Goal: Transaction & Acquisition: Purchase product/service

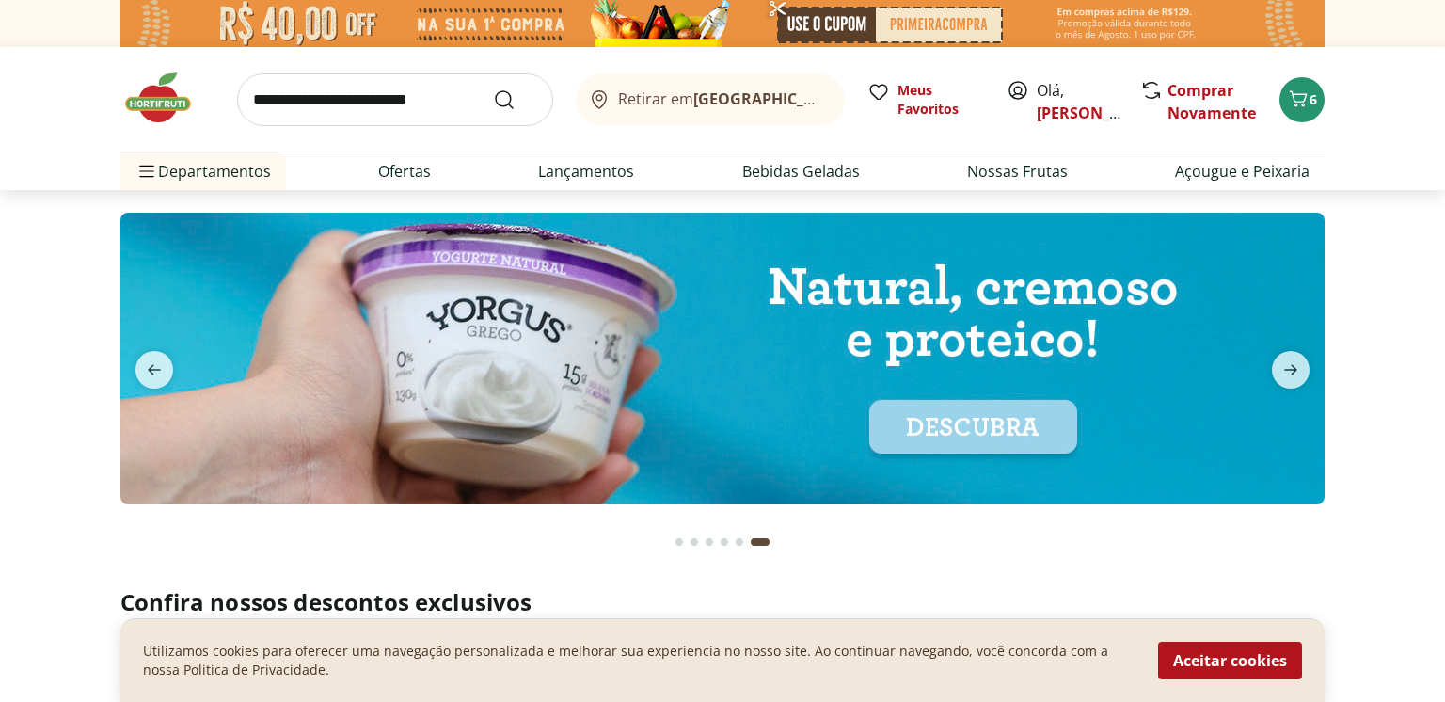
scroll to position [5691, 0]
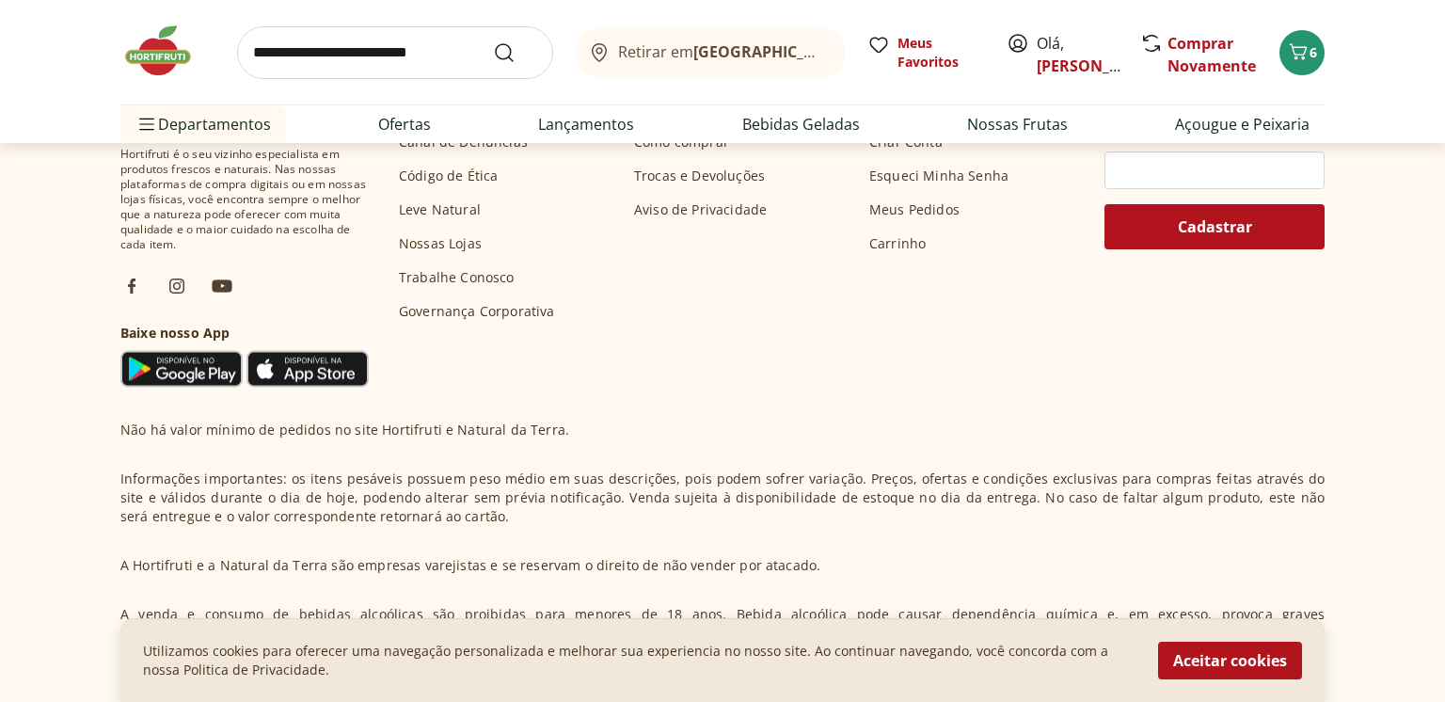
click at [367, 51] on input "search" at bounding box center [395, 52] width 316 height 53
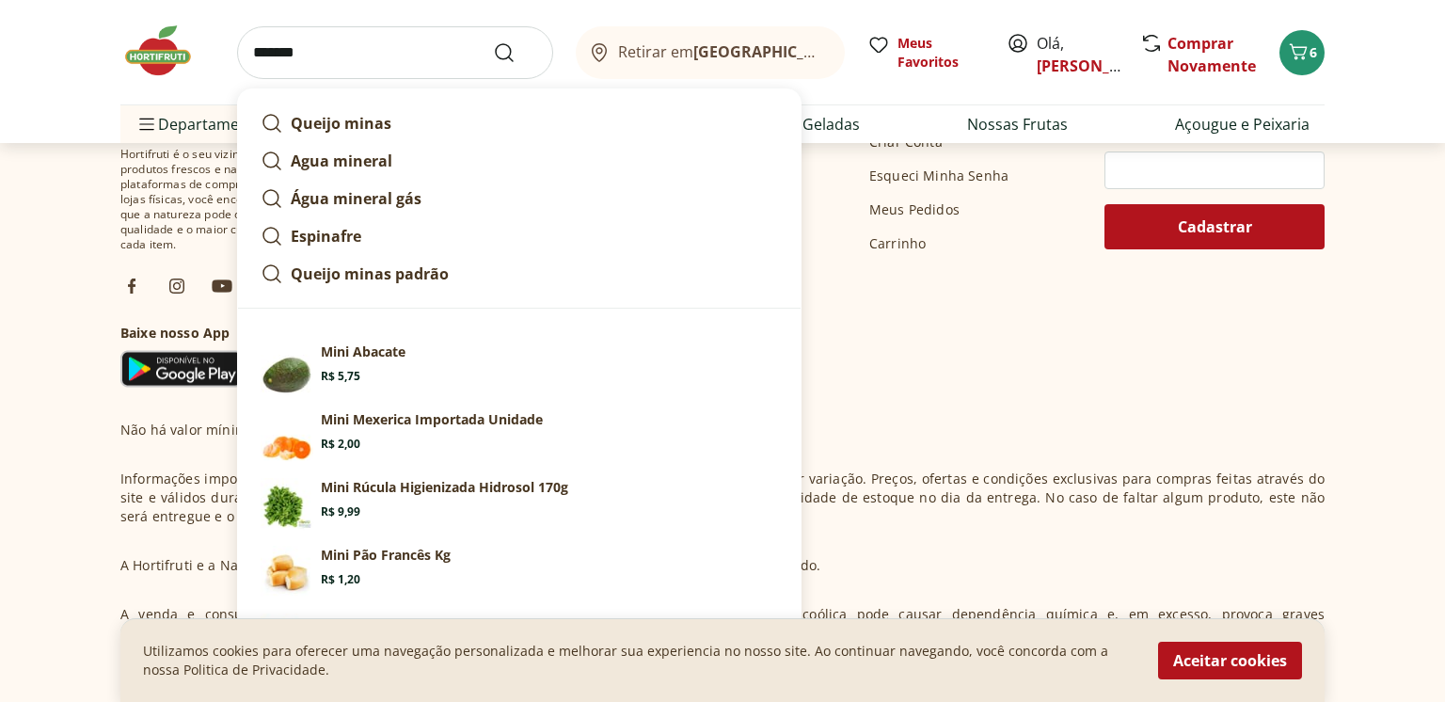
type input "*******"
click at [493, 41] on button "Submit Search" at bounding box center [515, 52] width 45 height 23
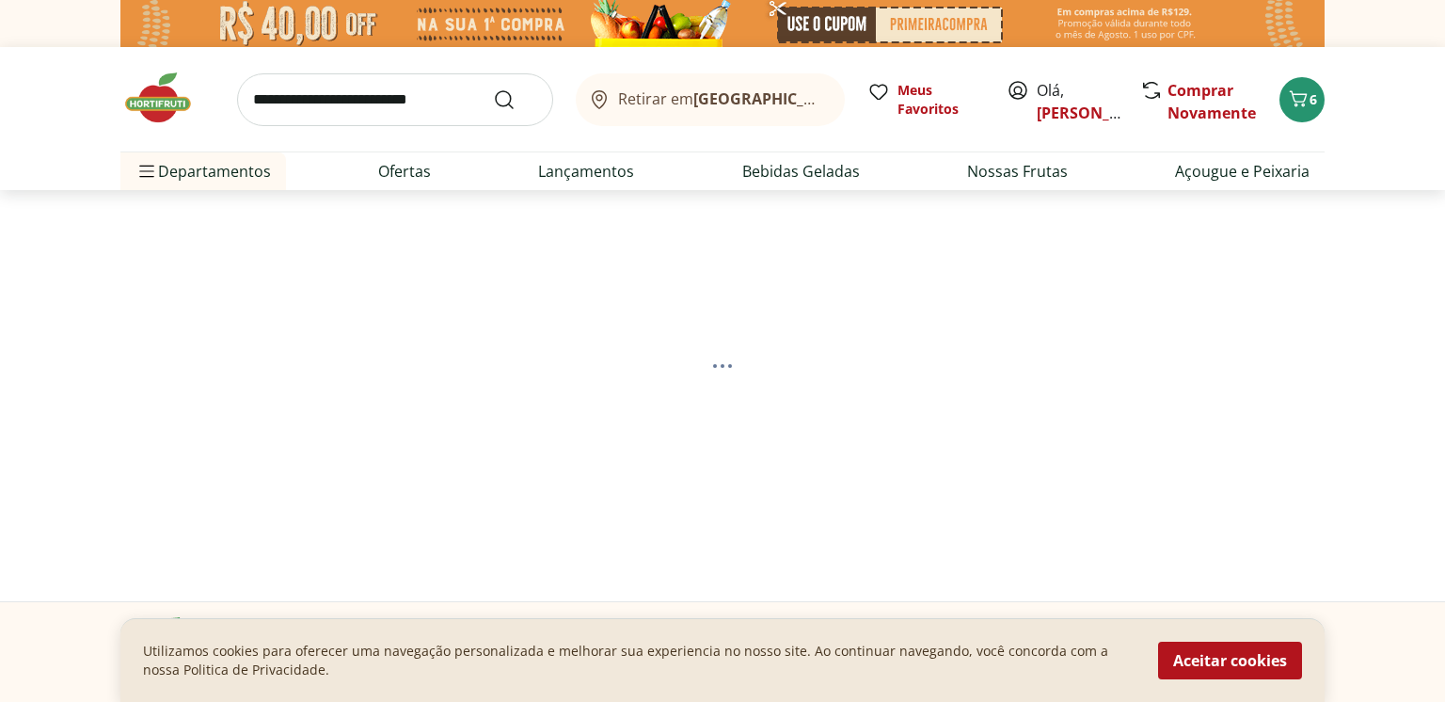
select select "**********"
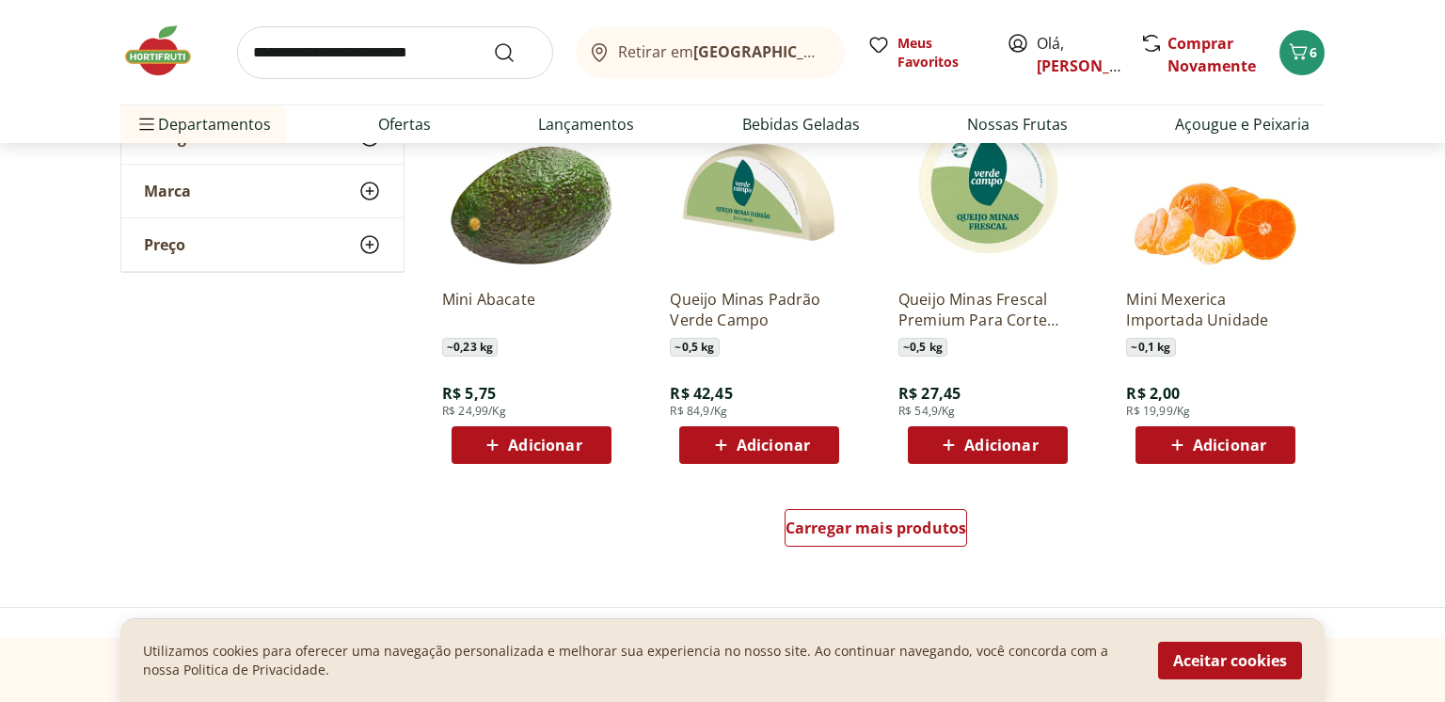
scroll to position [1138, 0]
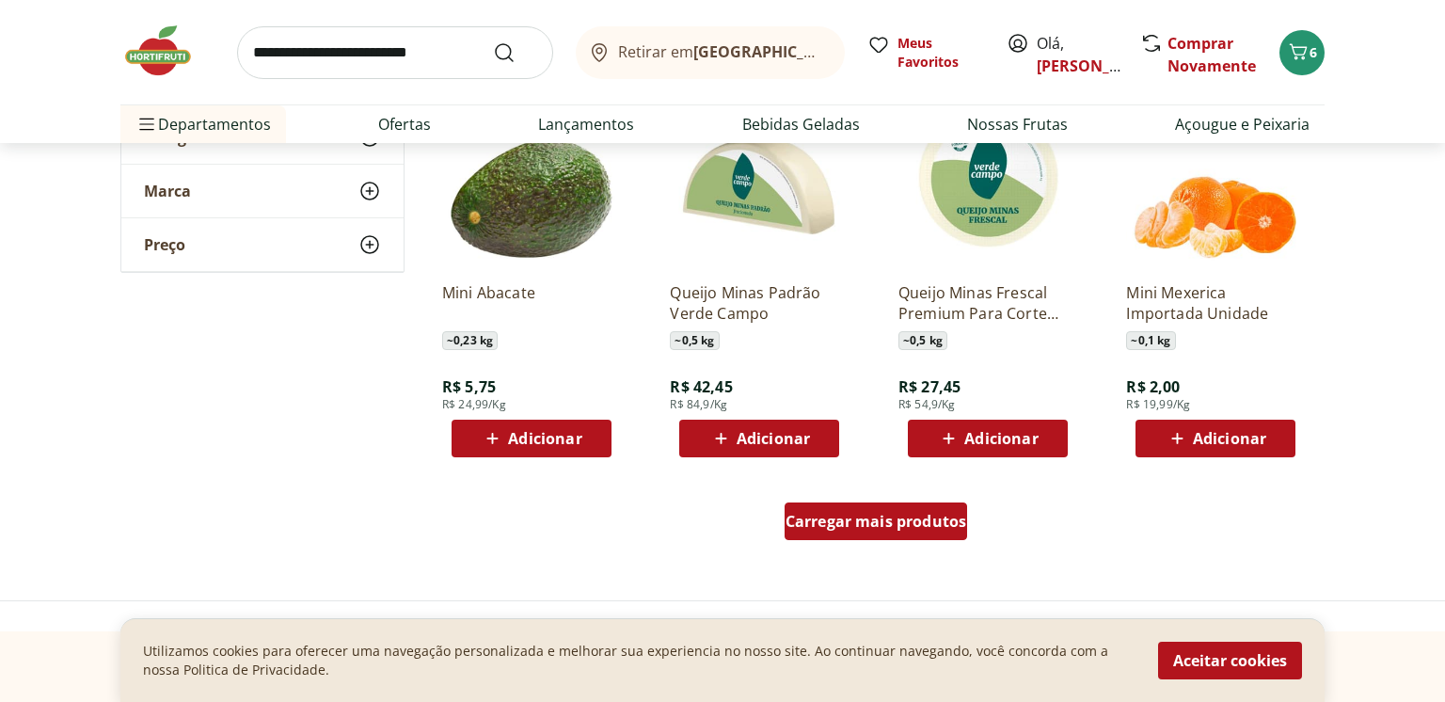
click at [892, 523] on span "Carregar mais produtos" at bounding box center [877, 521] width 182 height 15
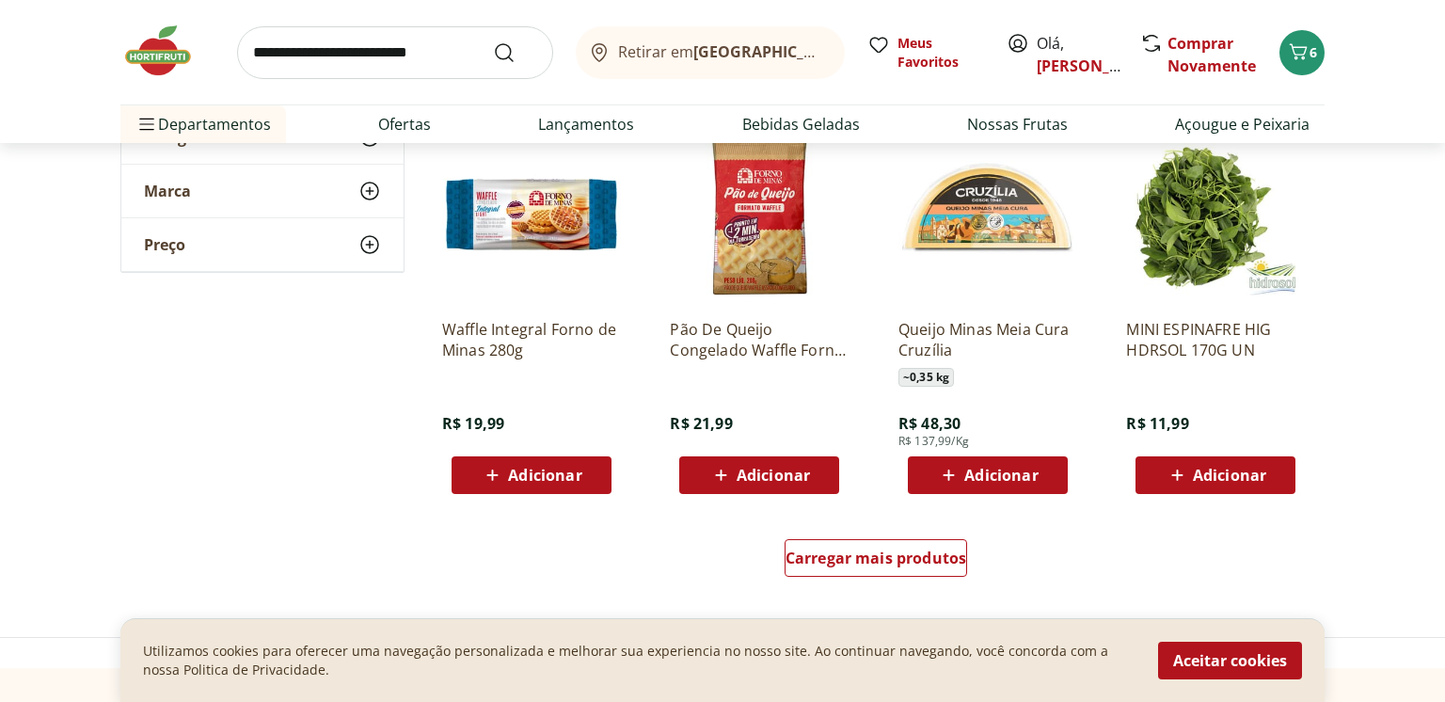
scroll to position [2330, 0]
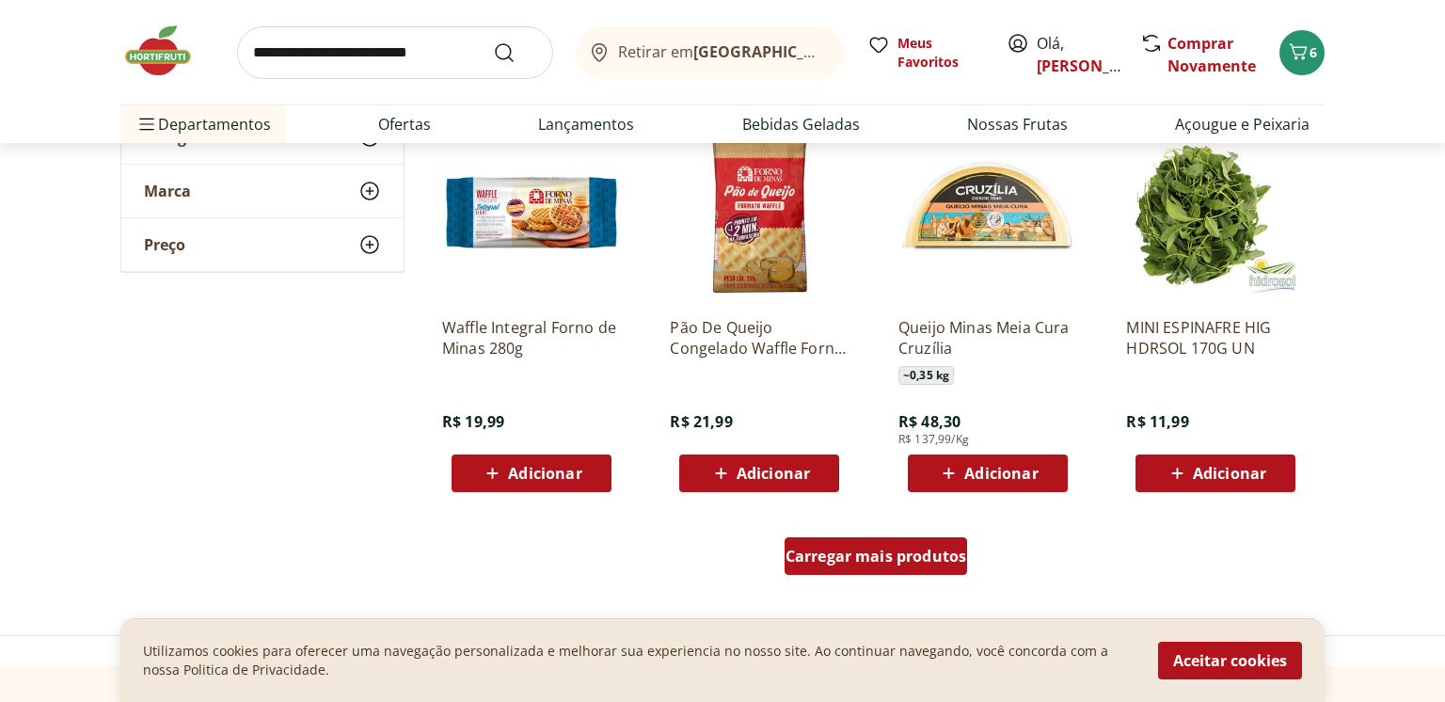
click at [924, 549] on span "Carregar mais produtos" at bounding box center [877, 556] width 182 height 15
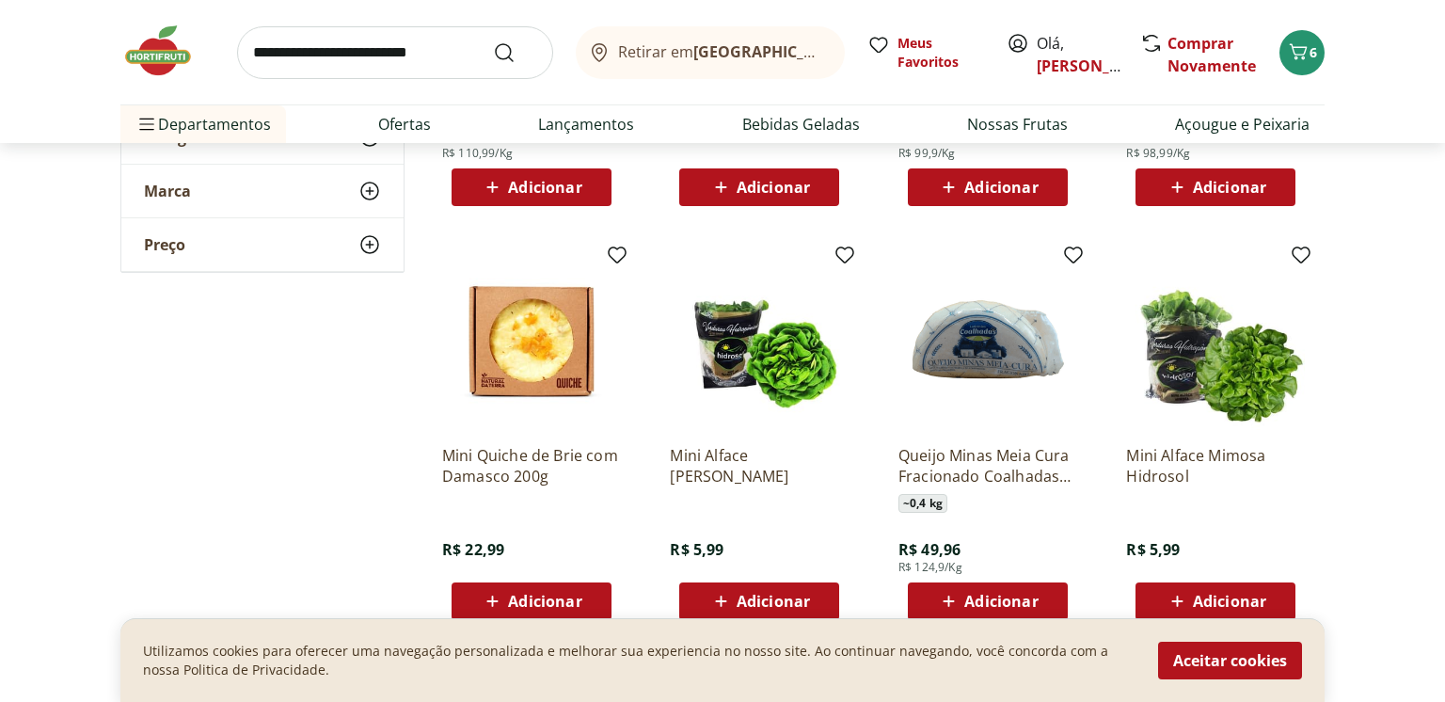
scroll to position [3523, 0]
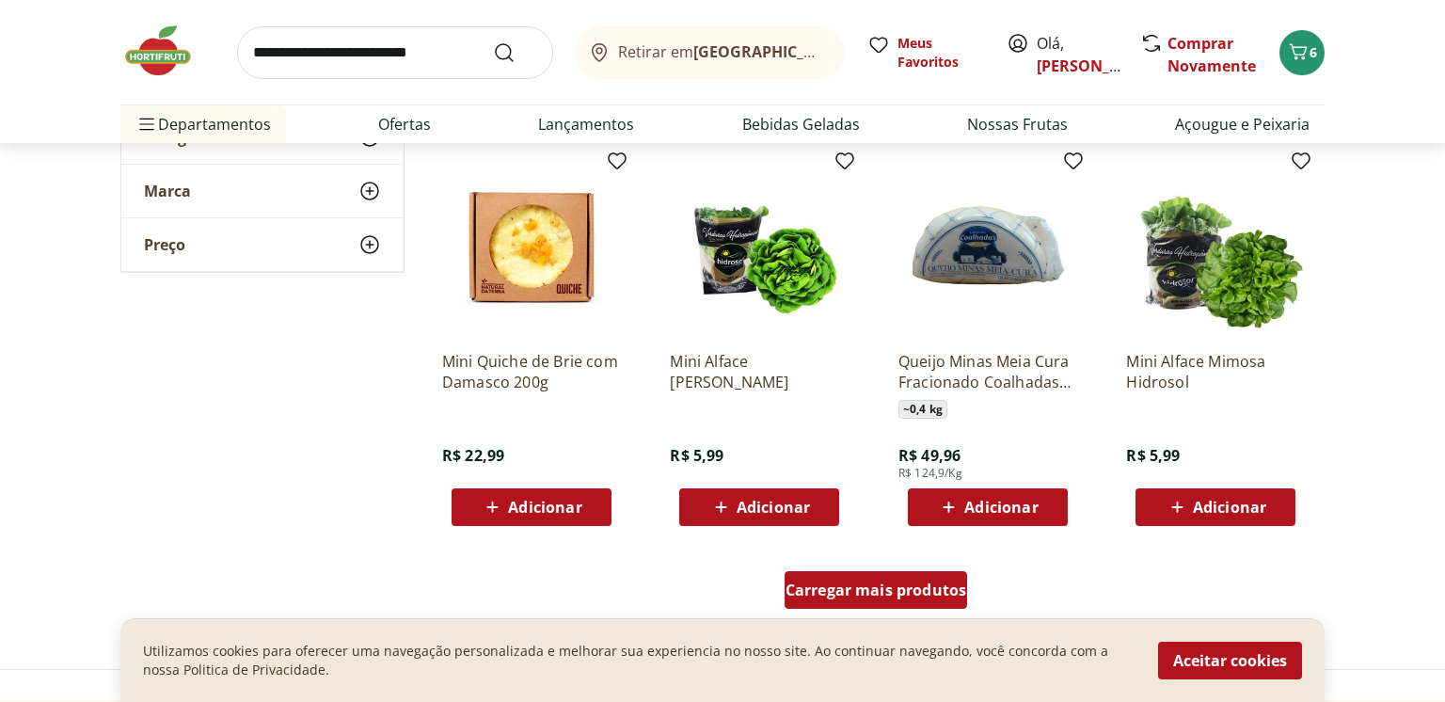
click at [913, 592] on span "Carregar mais produtos" at bounding box center [877, 589] width 182 height 15
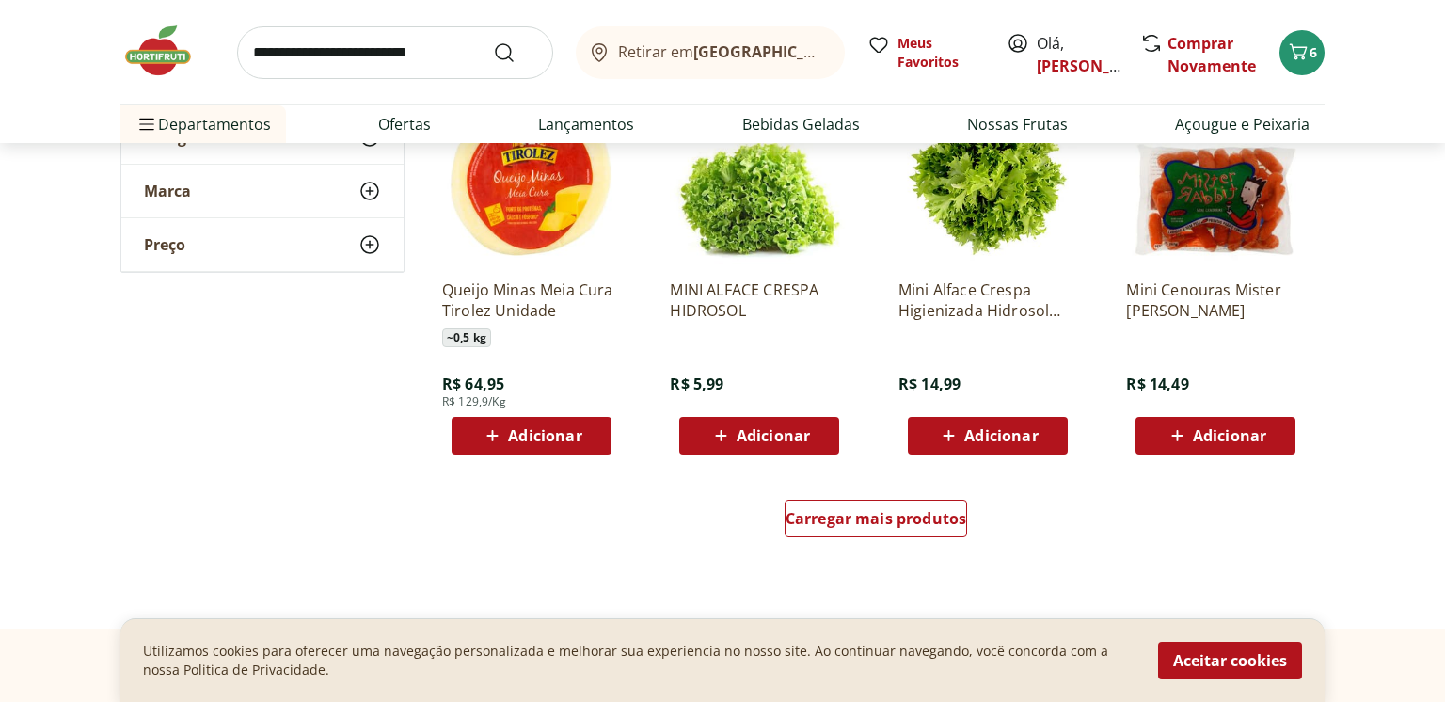
scroll to position [4823, 0]
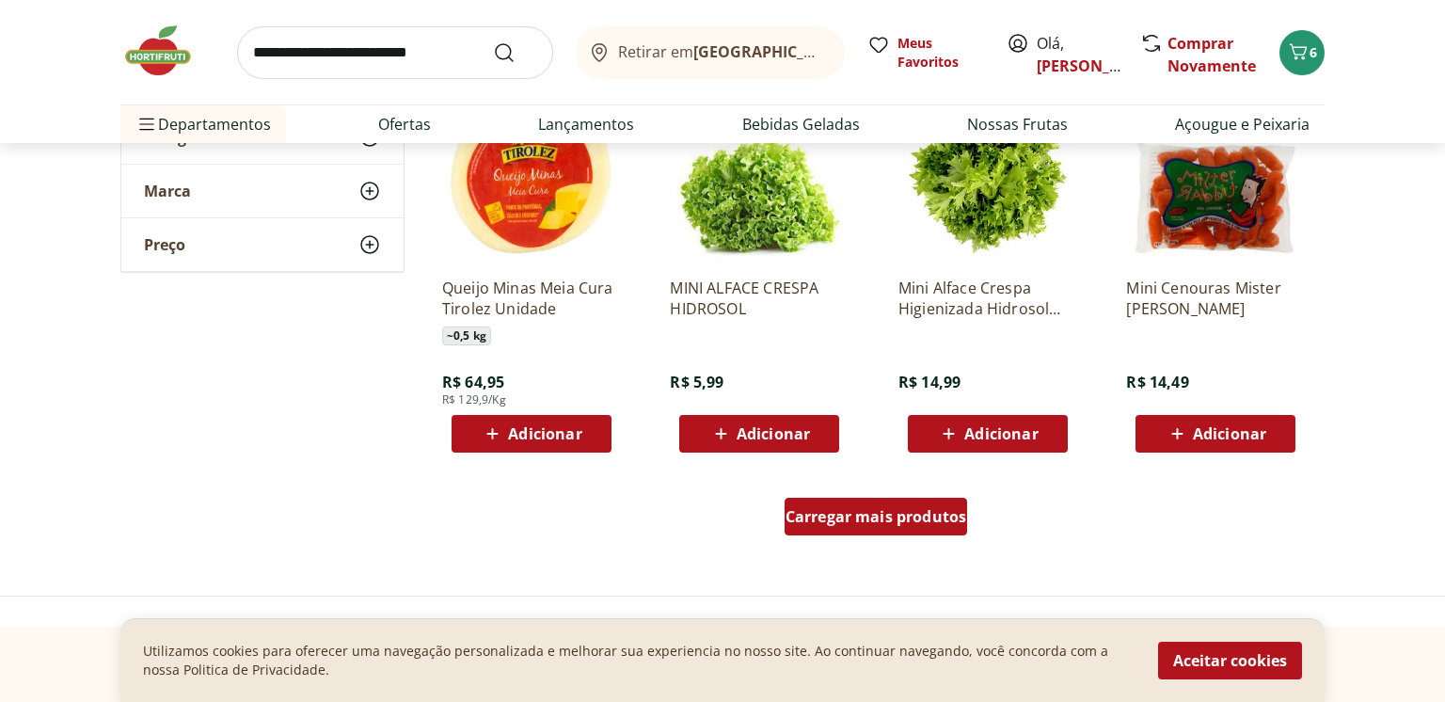
click at [958, 531] on div "Carregar mais produtos" at bounding box center [876, 517] width 183 height 38
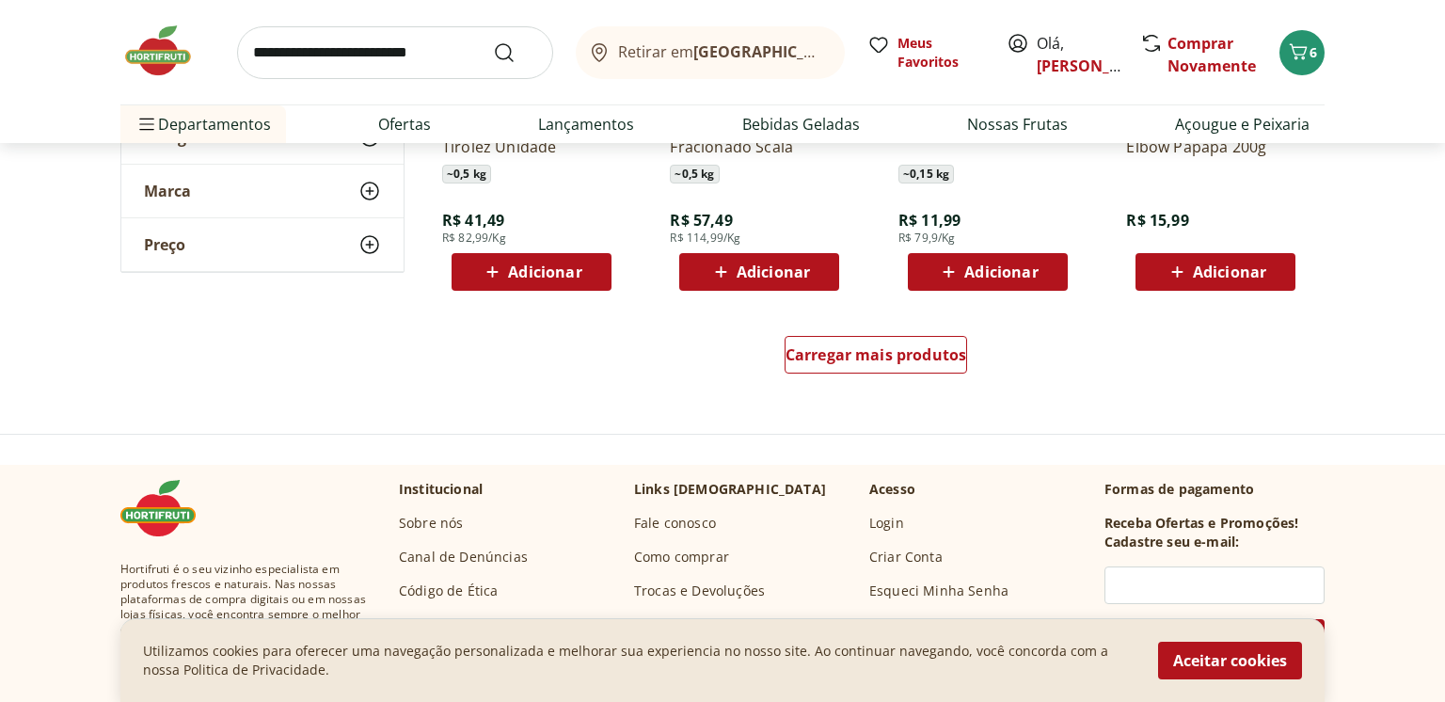
scroll to position [6287, 0]
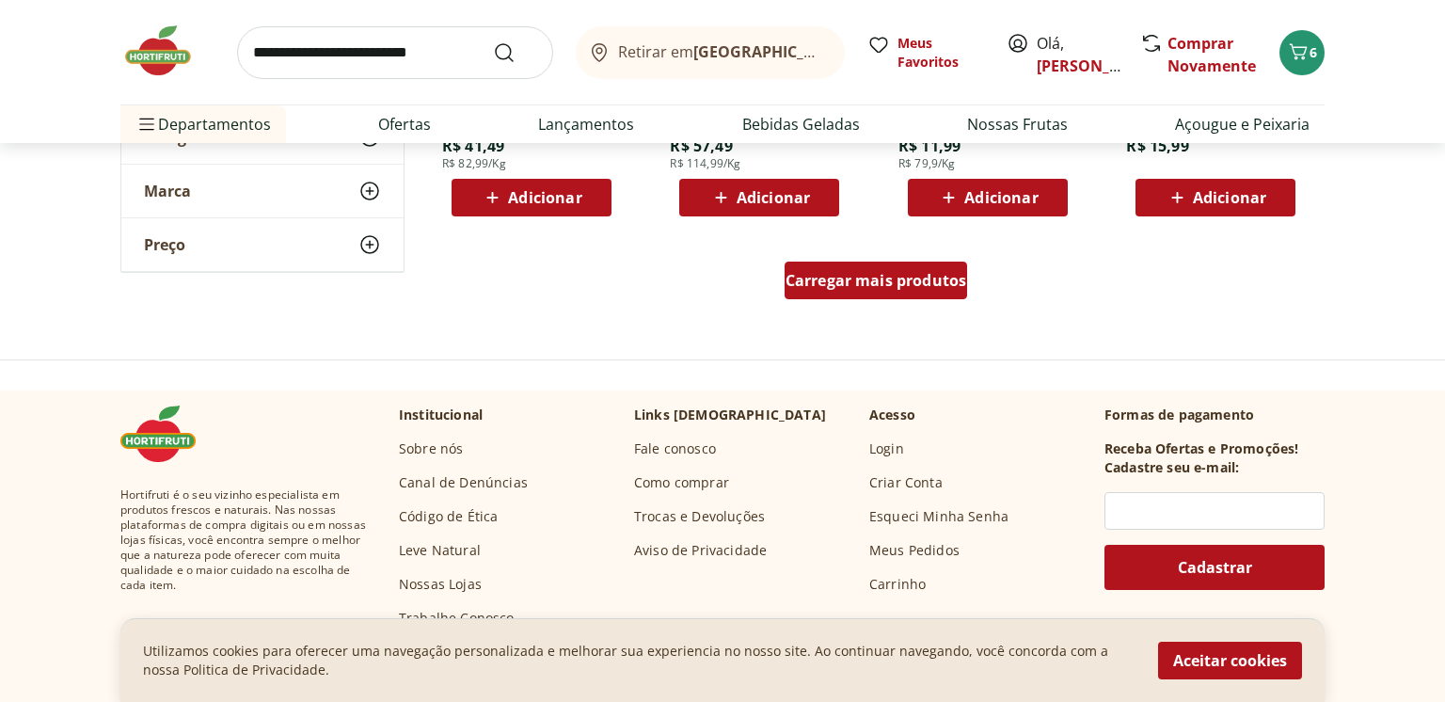
click at [943, 288] on span "Carregar mais produtos" at bounding box center [877, 280] width 182 height 15
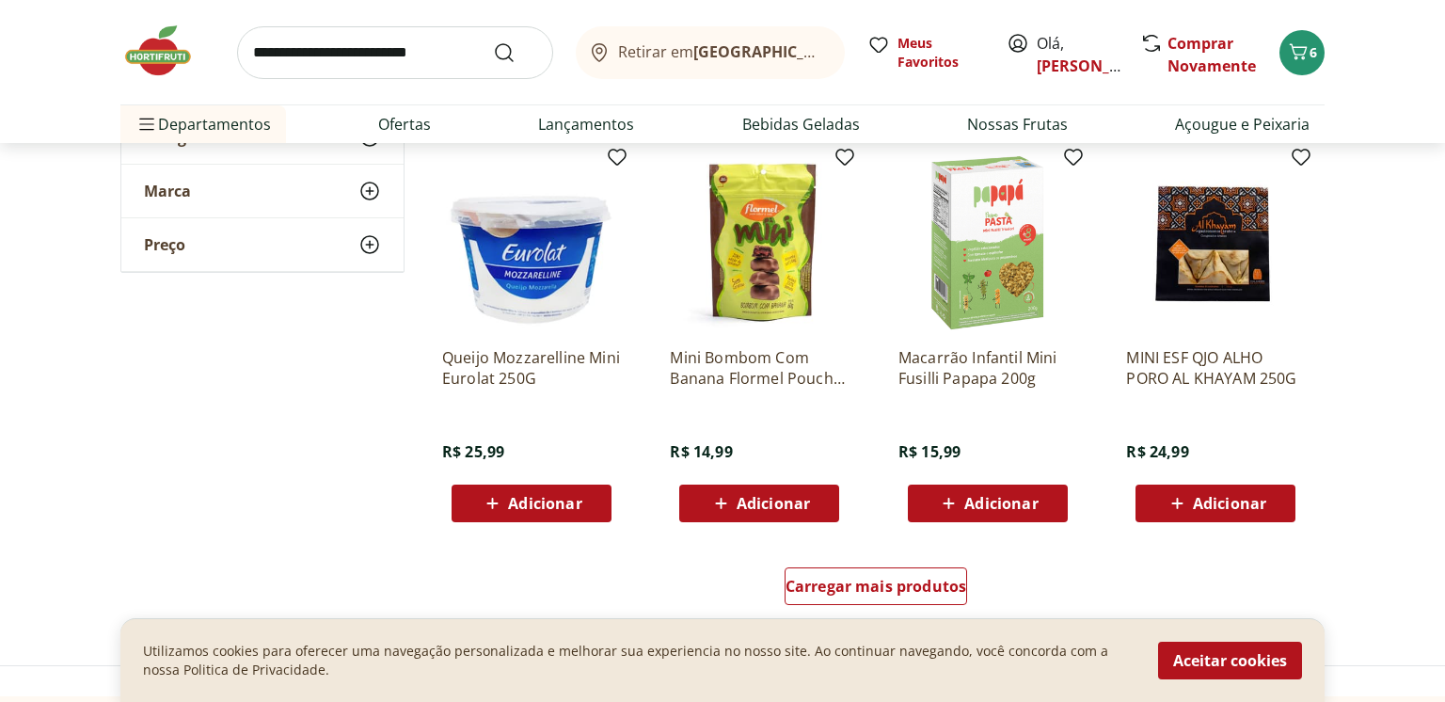
scroll to position [7262, 0]
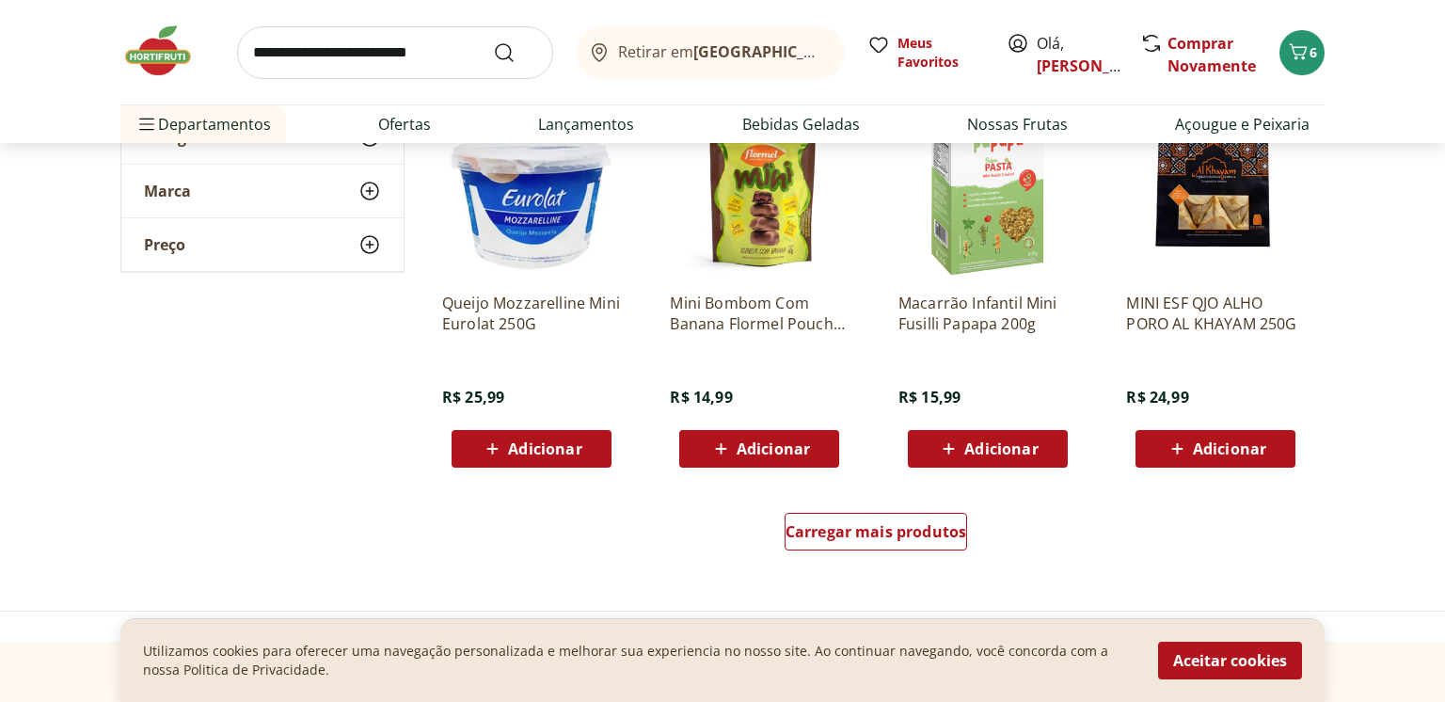
click at [1215, 448] on span "Adicionar" at bounding box center [1229, 448] width 73 height 15
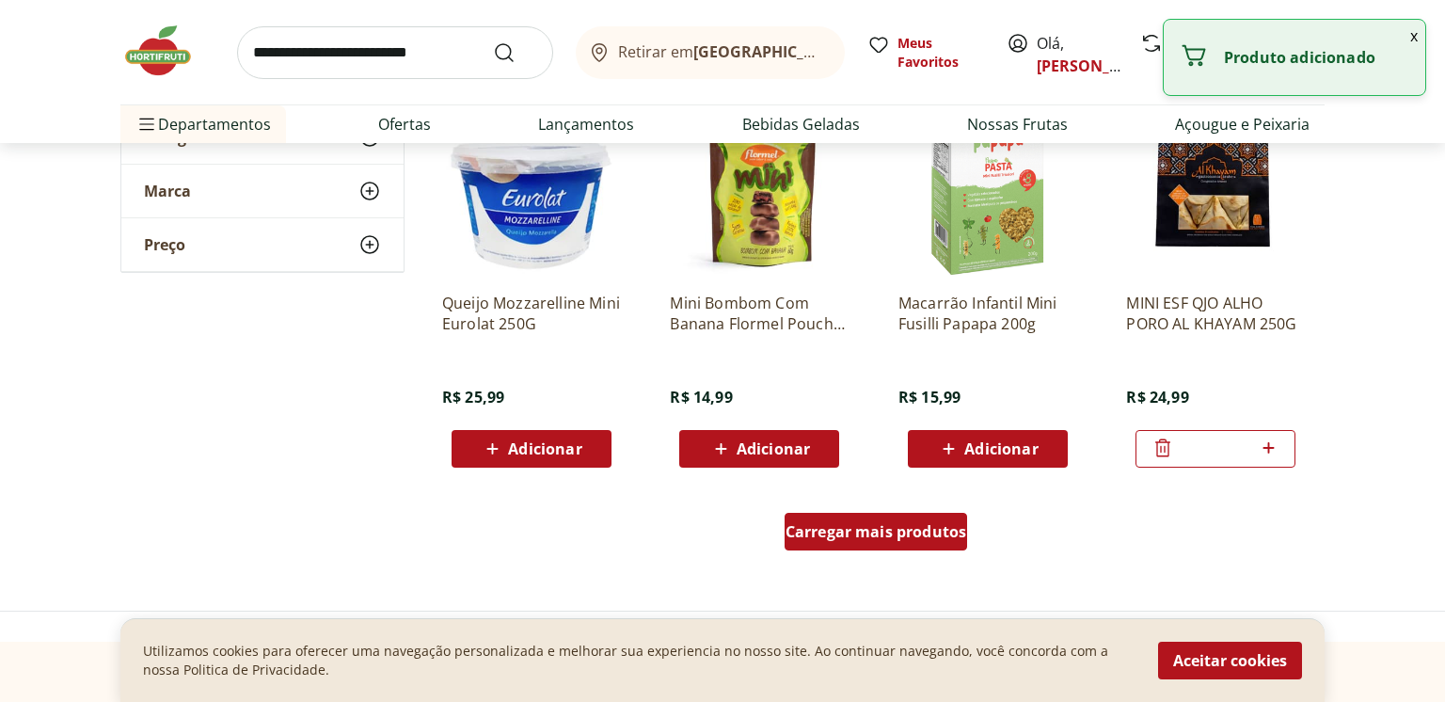
click at [892, 528] on span "Carregar mais produtos" at bounding box center [877, 531] width 182 height 15
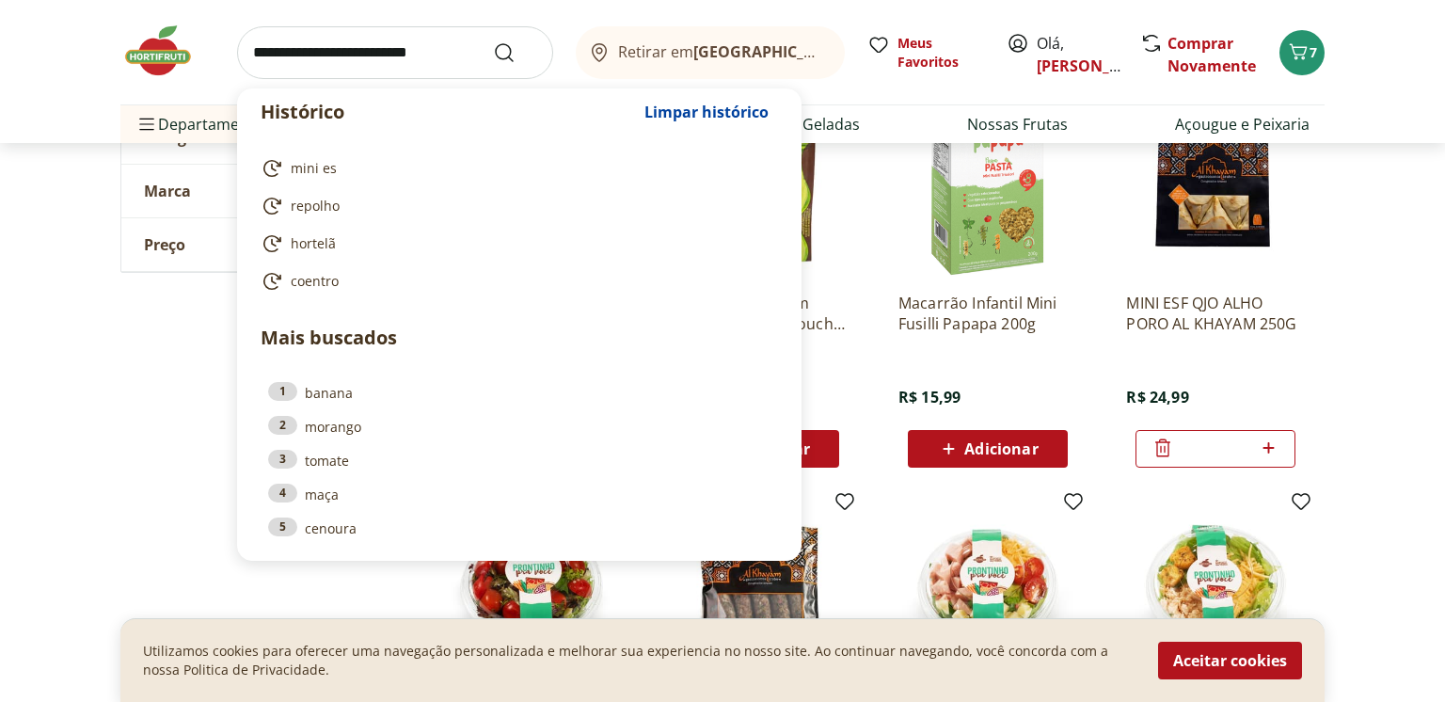
click at [361, 67] on input "search" at bounding box center [395, 52] width 316 height 53
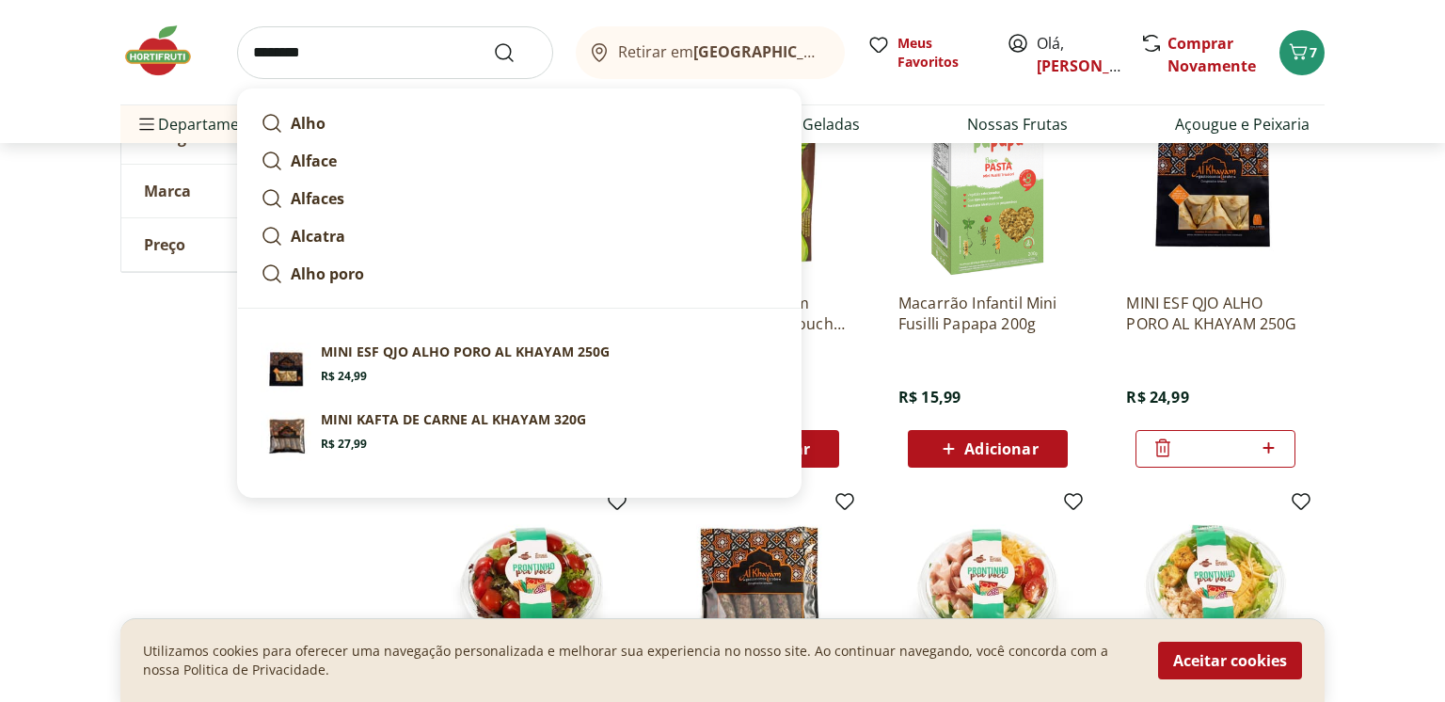
type input "*********"
click button "Submit Search" at bounding box center [515, 52] width 45 height 23
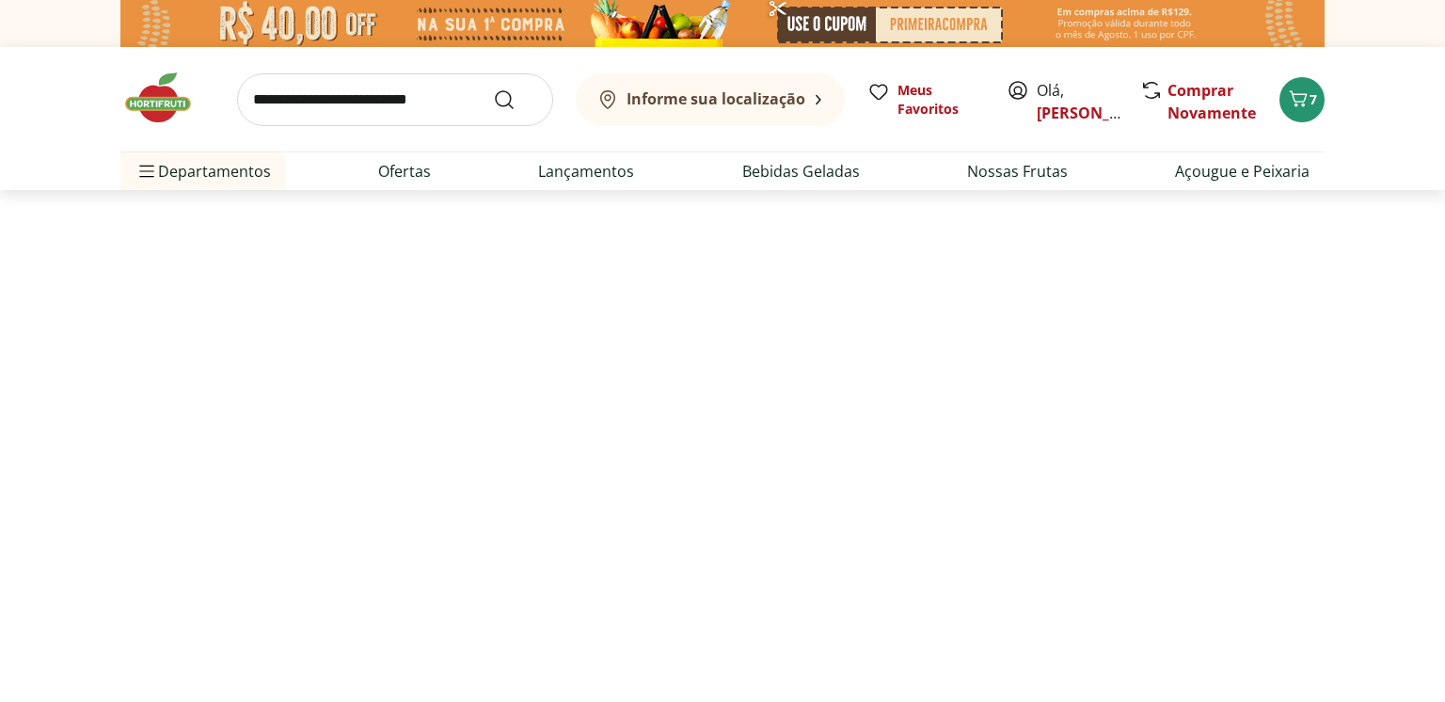
select select "**********"
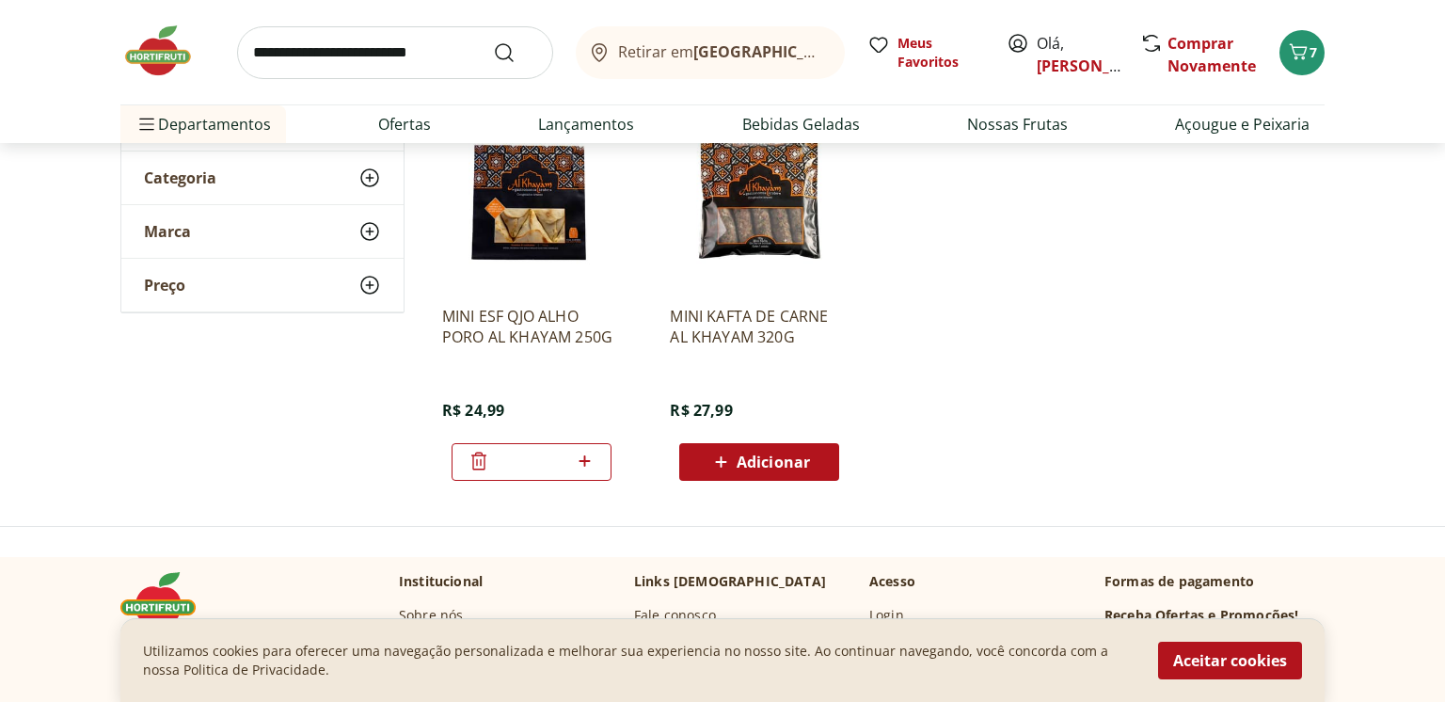
scroll to position [271, 0]
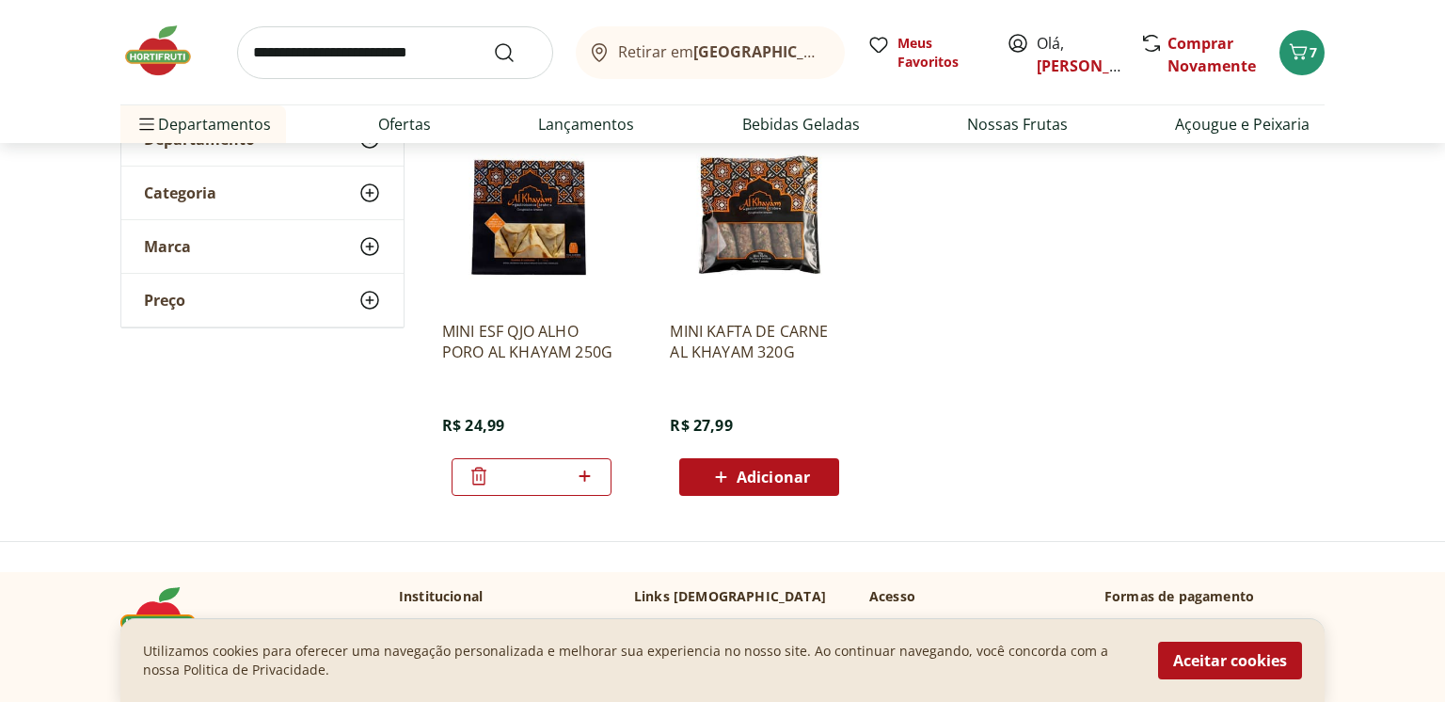
click at [582, 478] on icon at bounding box center [585, 476] width 24 height 23
type input "*"
click at [368, 61] on input "search" at bounding box center [395, 52] width 316 height 53
type input "**********"
click button "Submit Search" at bounding box center [515, 52] width 45 height 23
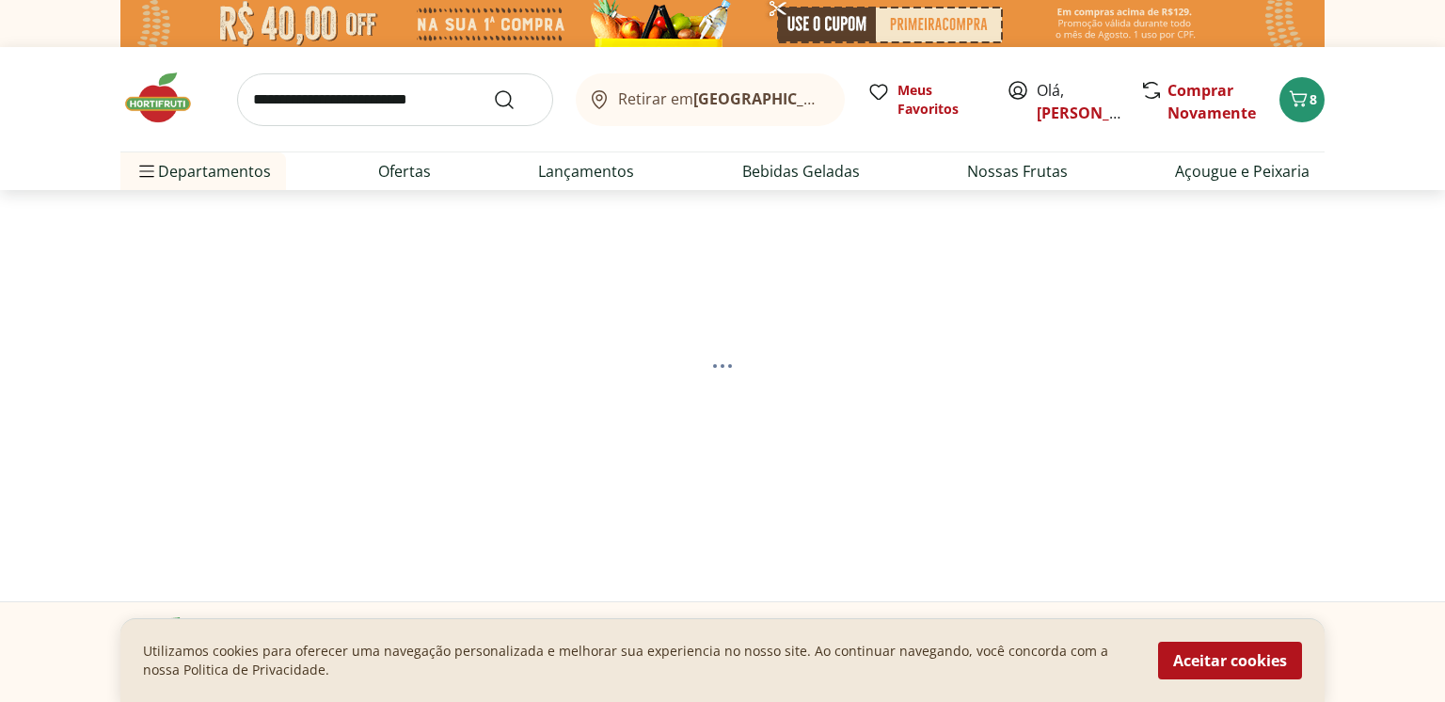
select select "**********"
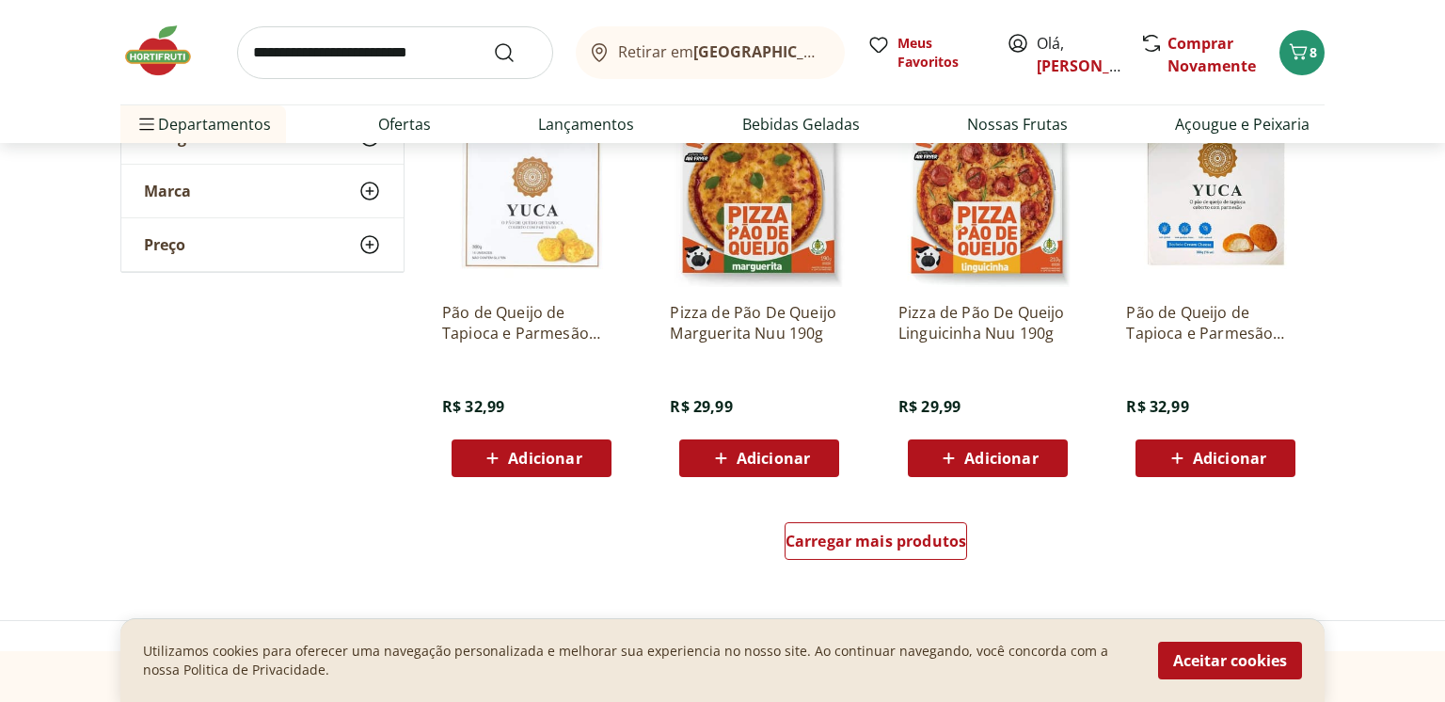
scroll to position [1138, 0]
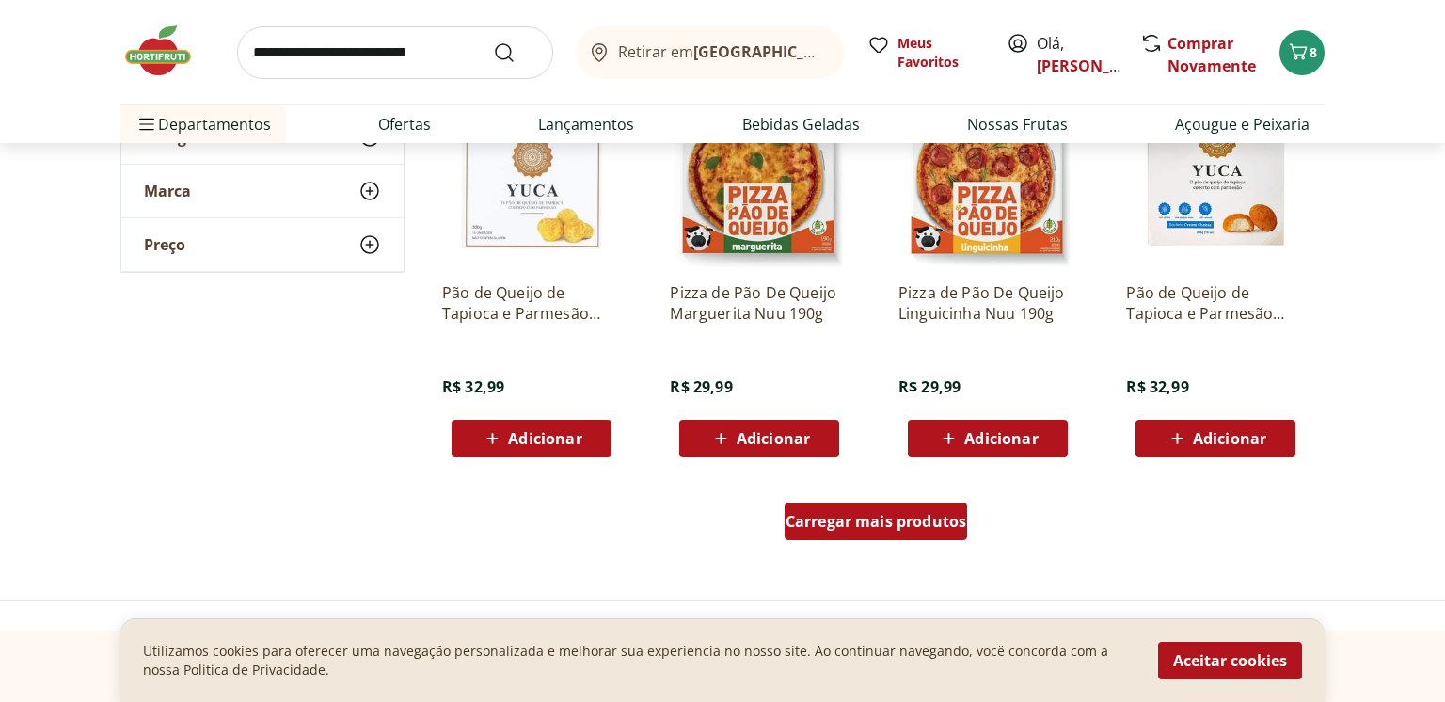
click at [892, 529] on span "Carregar mais produtos" at bounding box center [877, 521] width 182 height 15
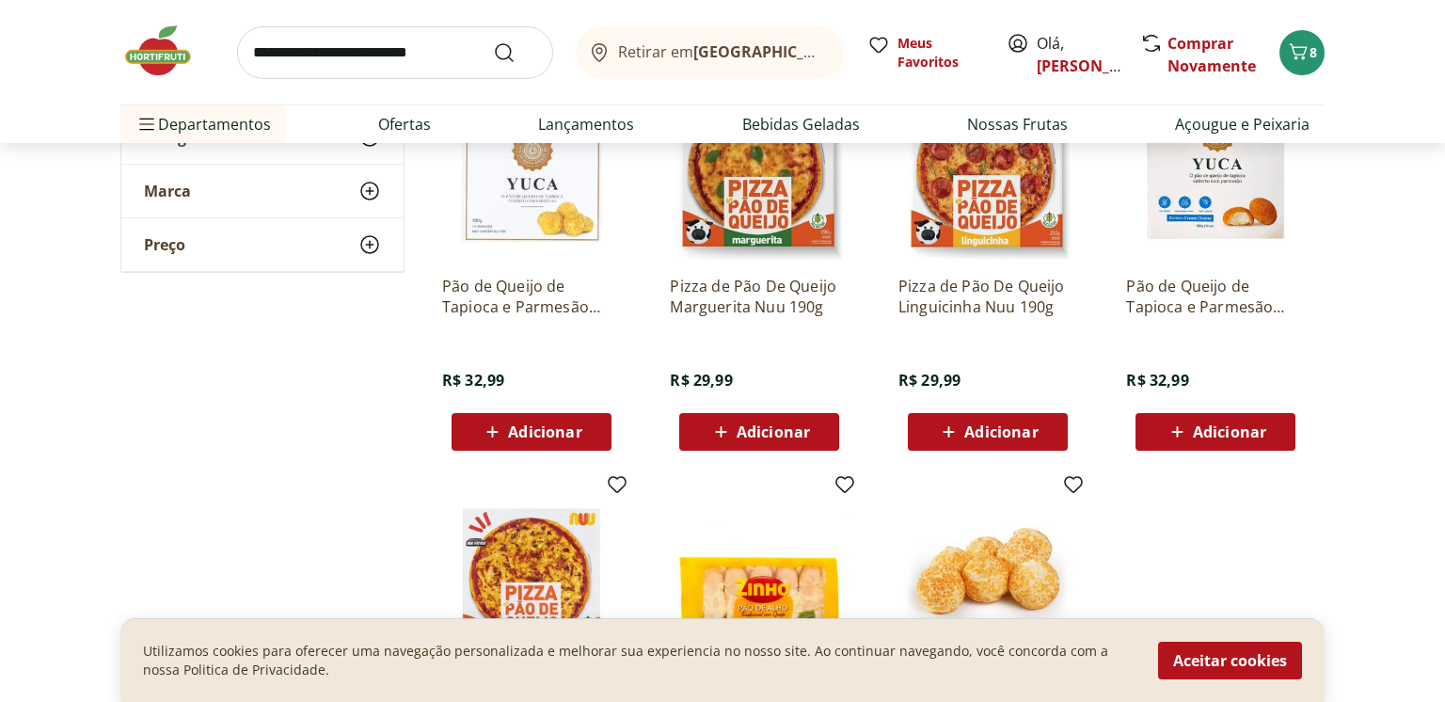
scroll to position [1091, 0]
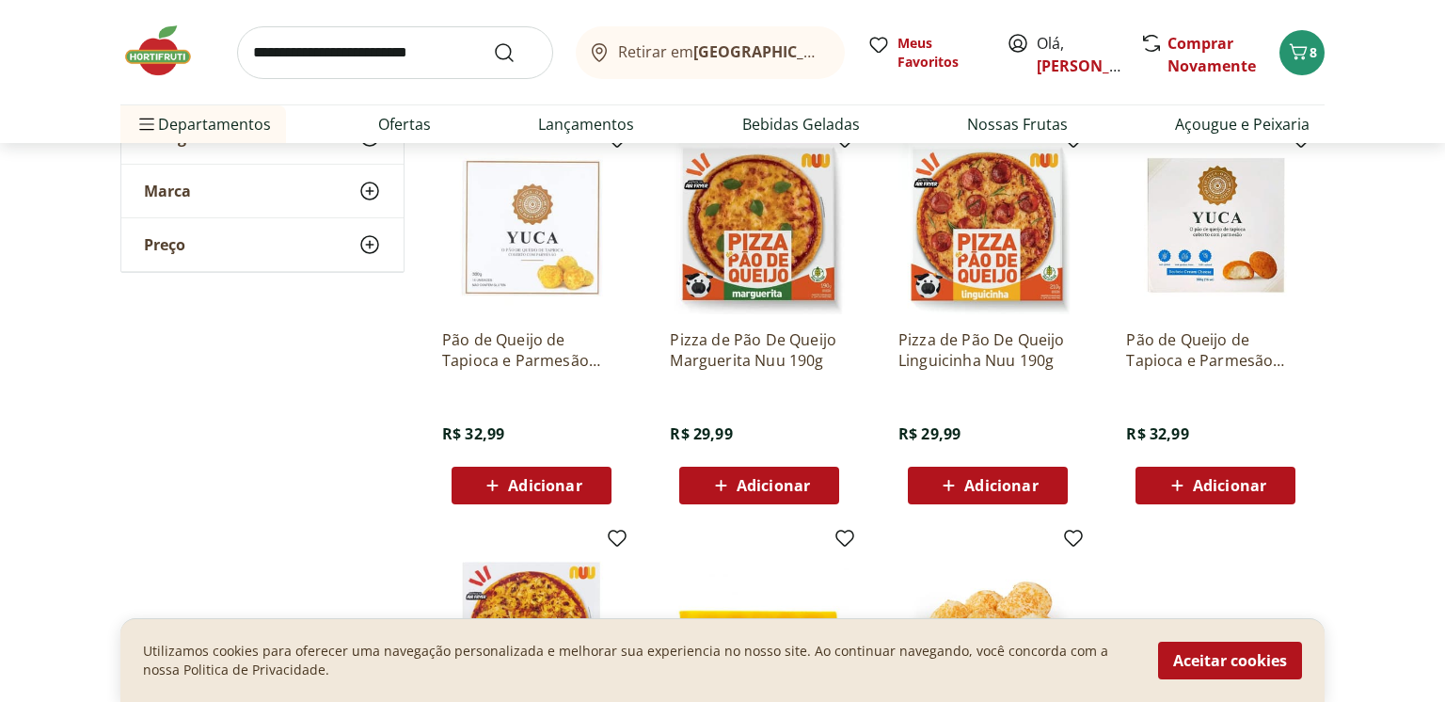
click at [1223, 235] on img at bounding box center [1215, 224] width 179 height 179
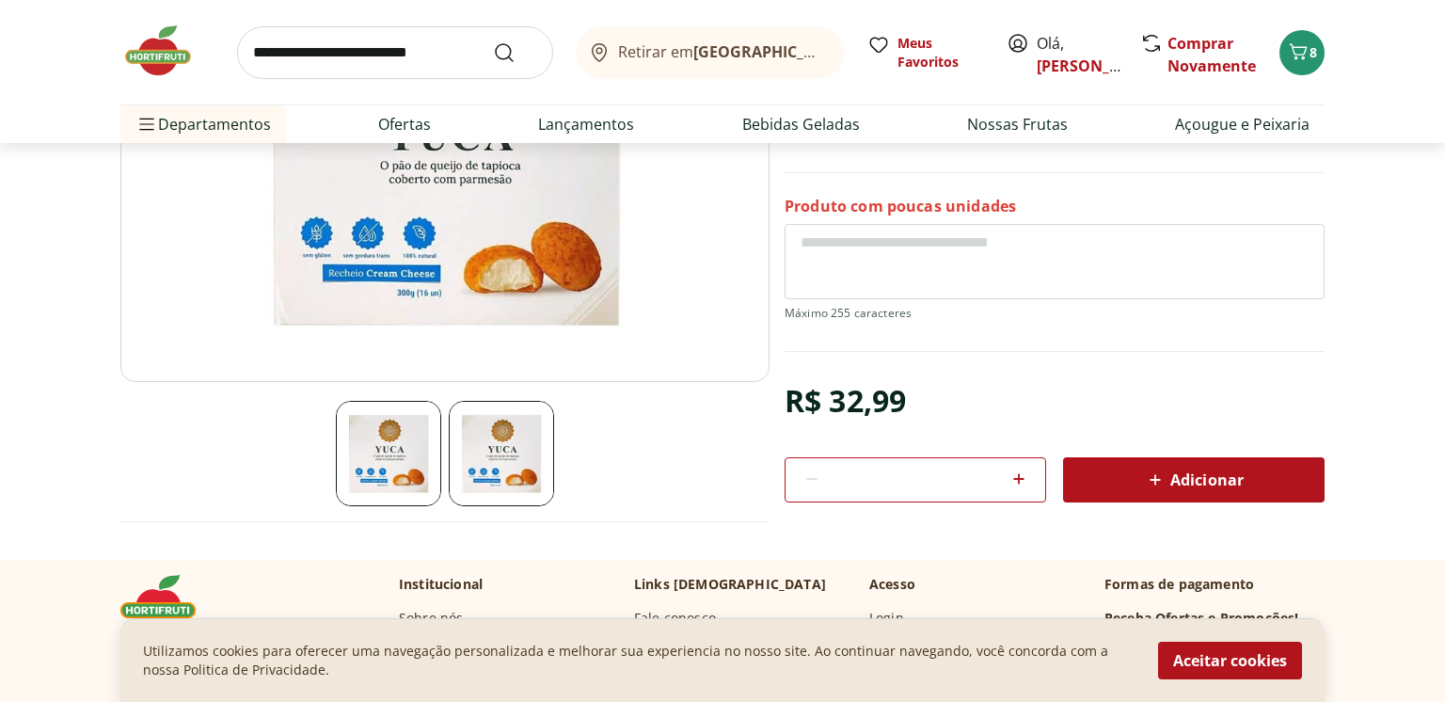
scroll to position [403, 0]
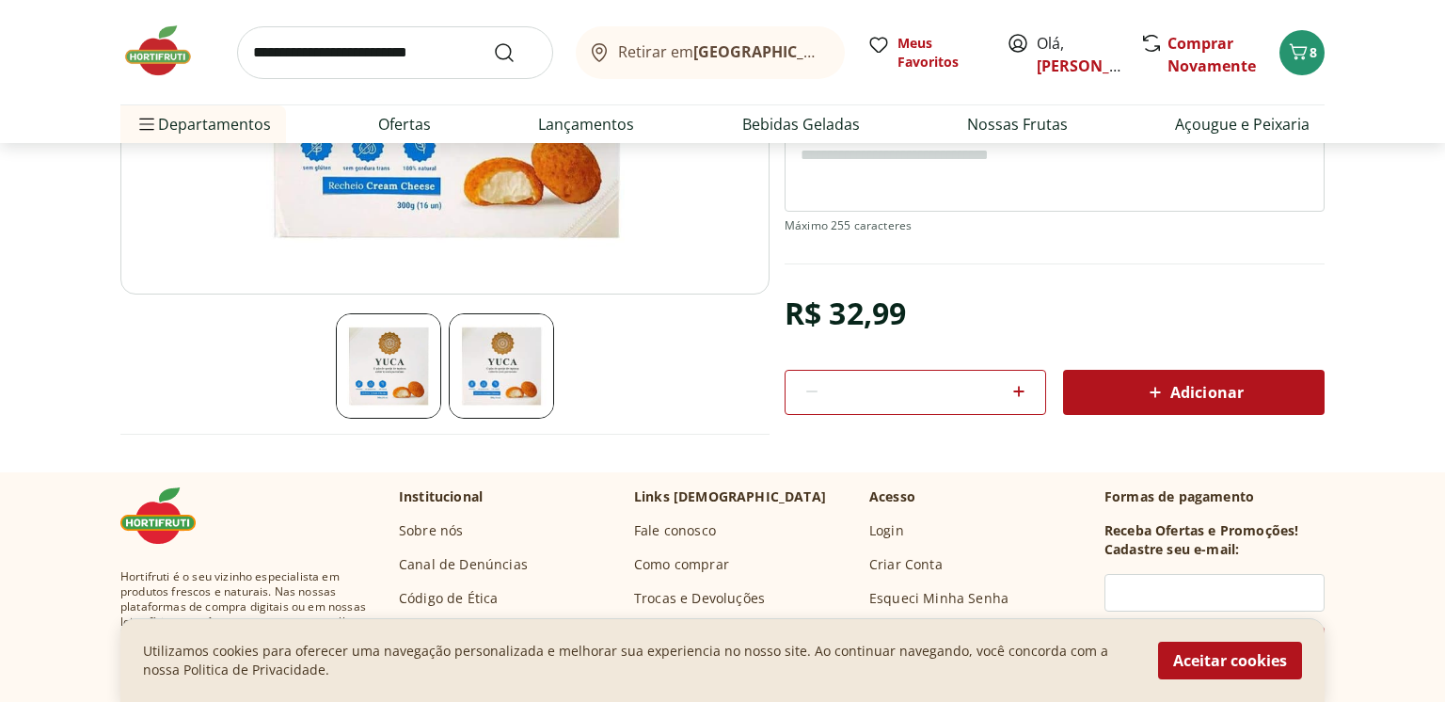
click at [1218, 381] on span "Adicionar" at bounding box center [1194, 392] width 100 height 23
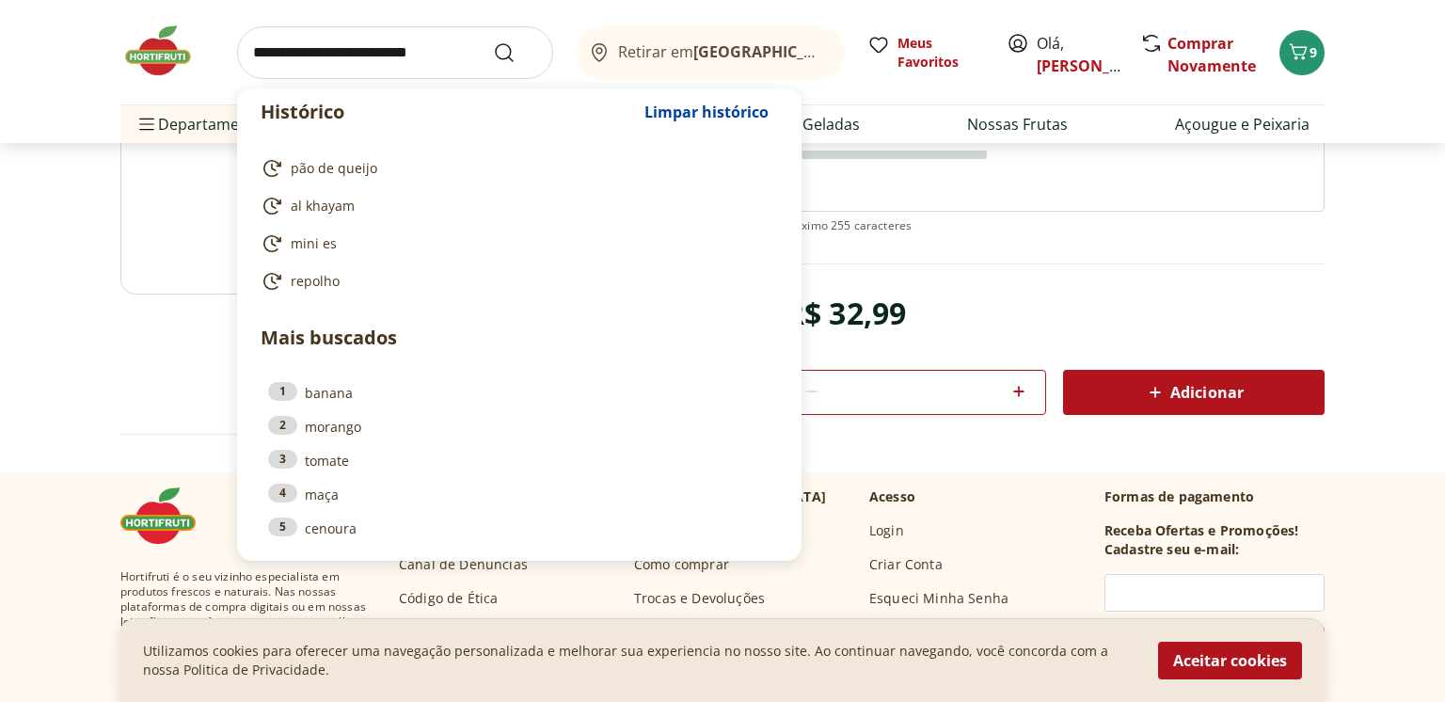
click at [393, 50] on input "search" at bounding box center [395, 52] width 316 height 53
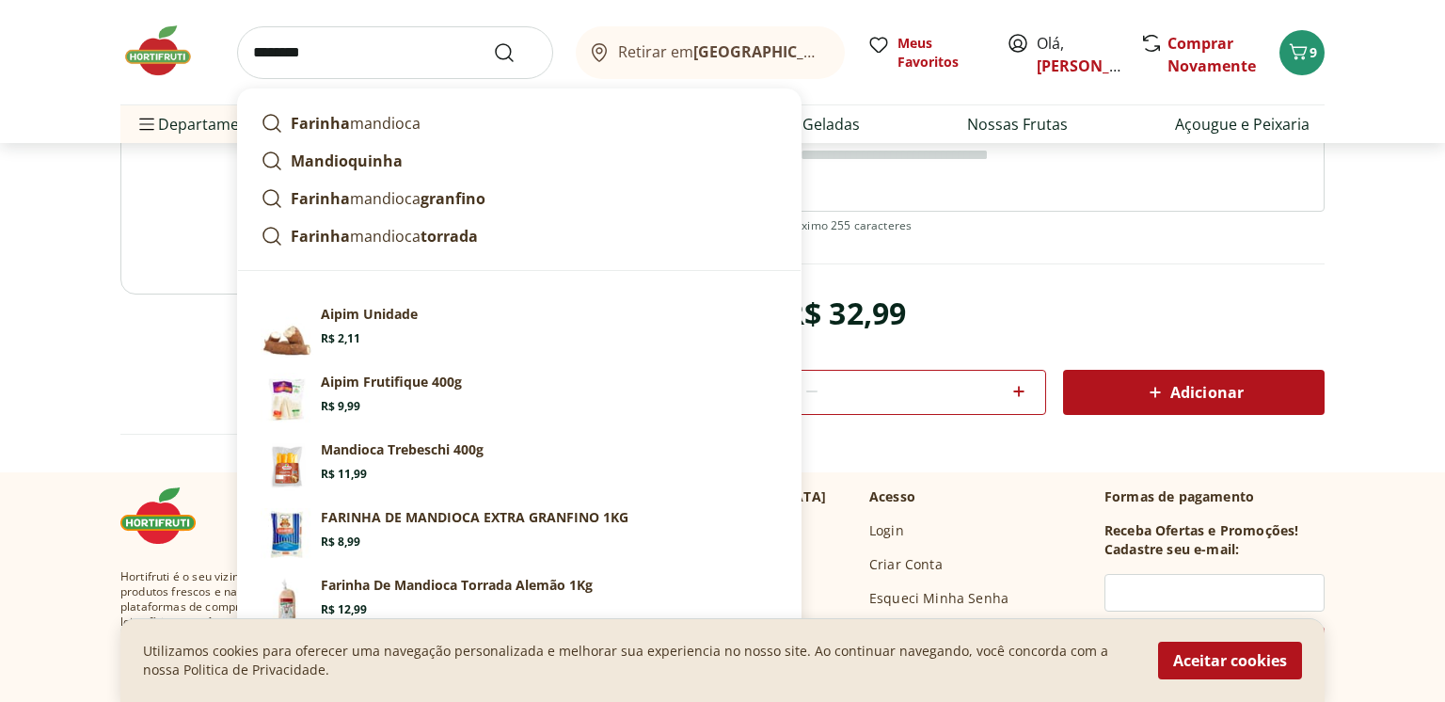
type input "********"
click at [493, 41] on button "Submit Search" at bounding box center [515, 52] width 45 height 23
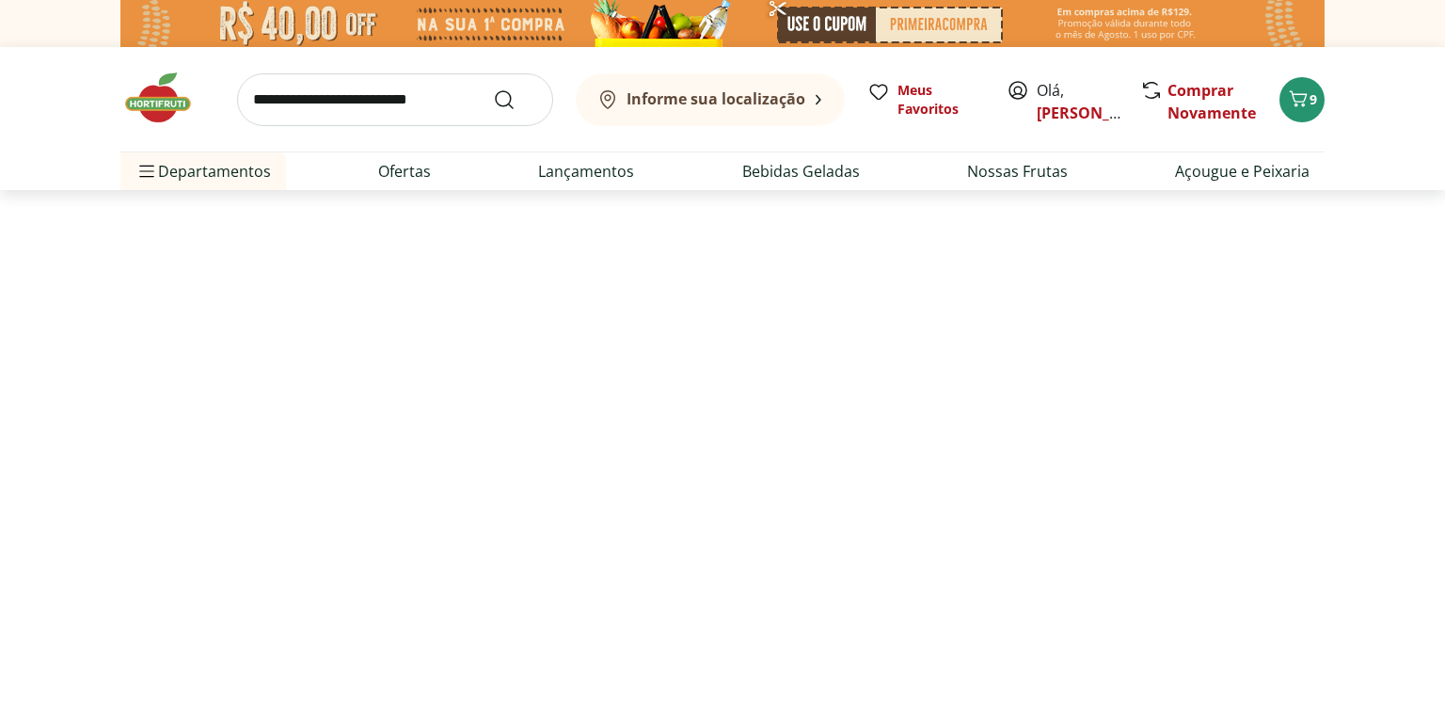
select select "**********"
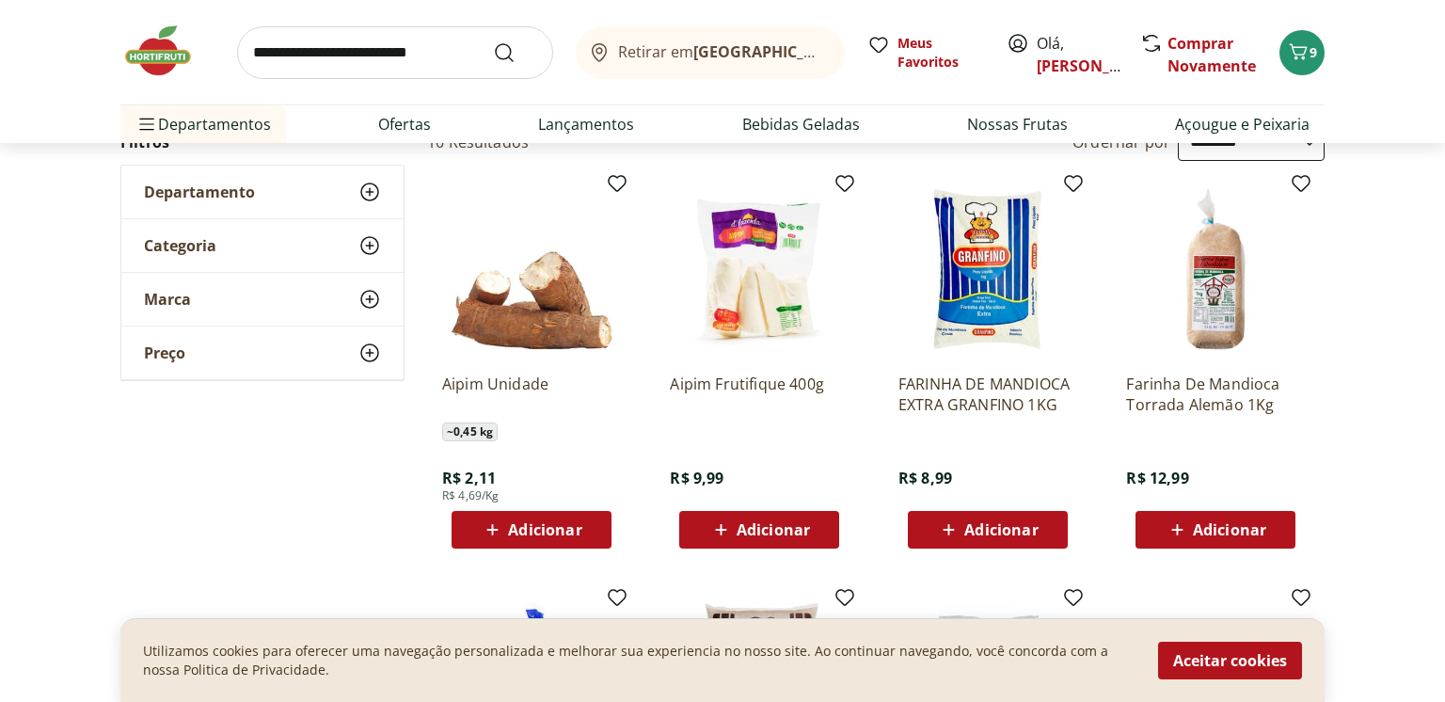
scroll to position [216, 0]
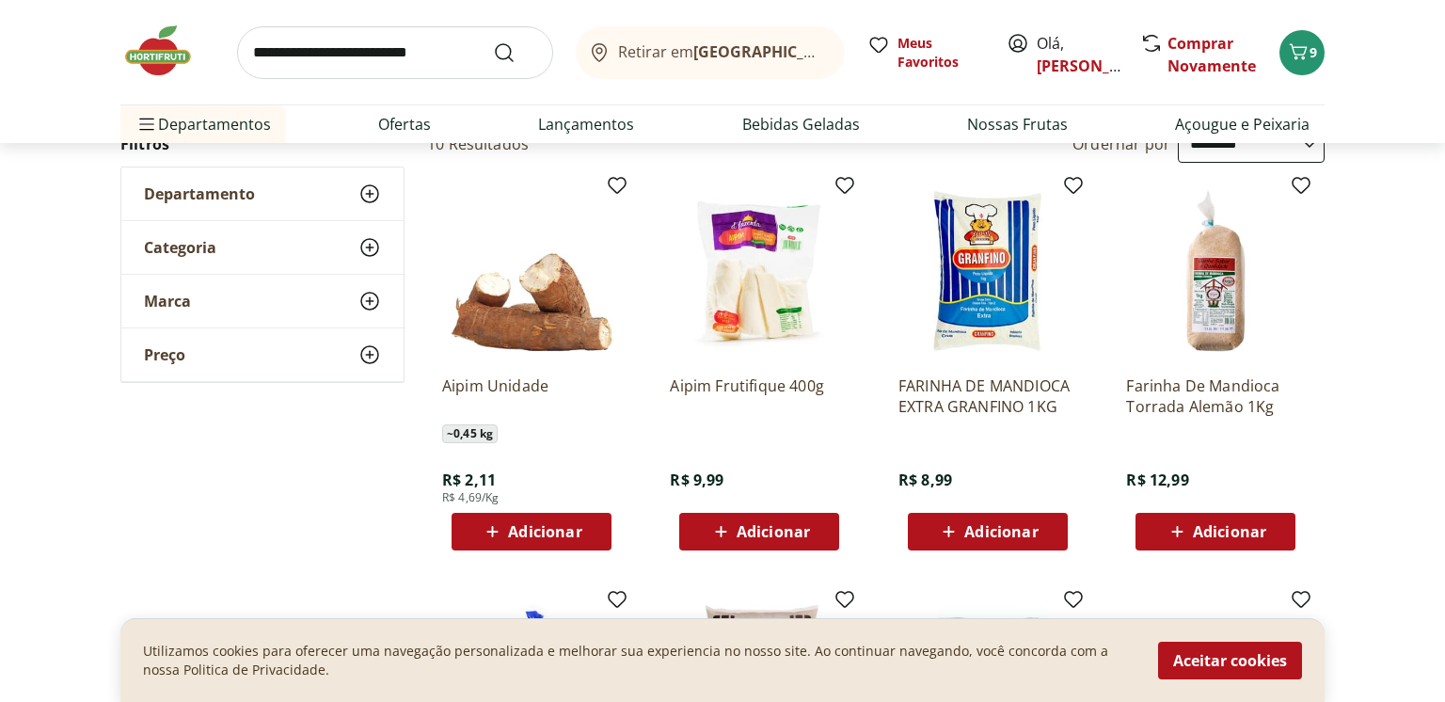
click at [534, 505] on div "Aipim Unidade ~ 0,45 kg R$ 2,11 R$ 4,69/Kg Adicionar" at bounding box center [531, 455] width 179 height 190
click at [543, 543] on div "Adicionar" at bounding box center [532, 532] width 130 height 34
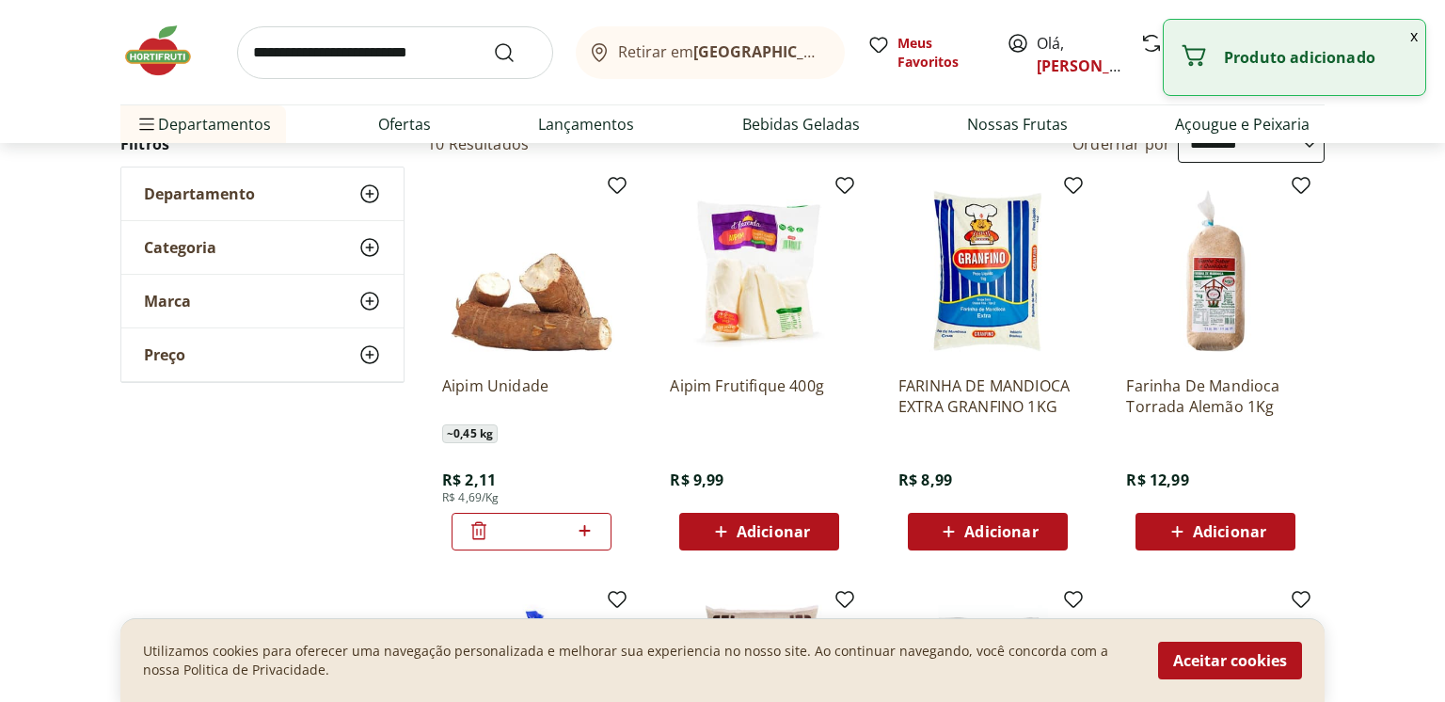
click at [582, 534] on icon at bounding box center [585, 530] width 24 height 23
type input "*"
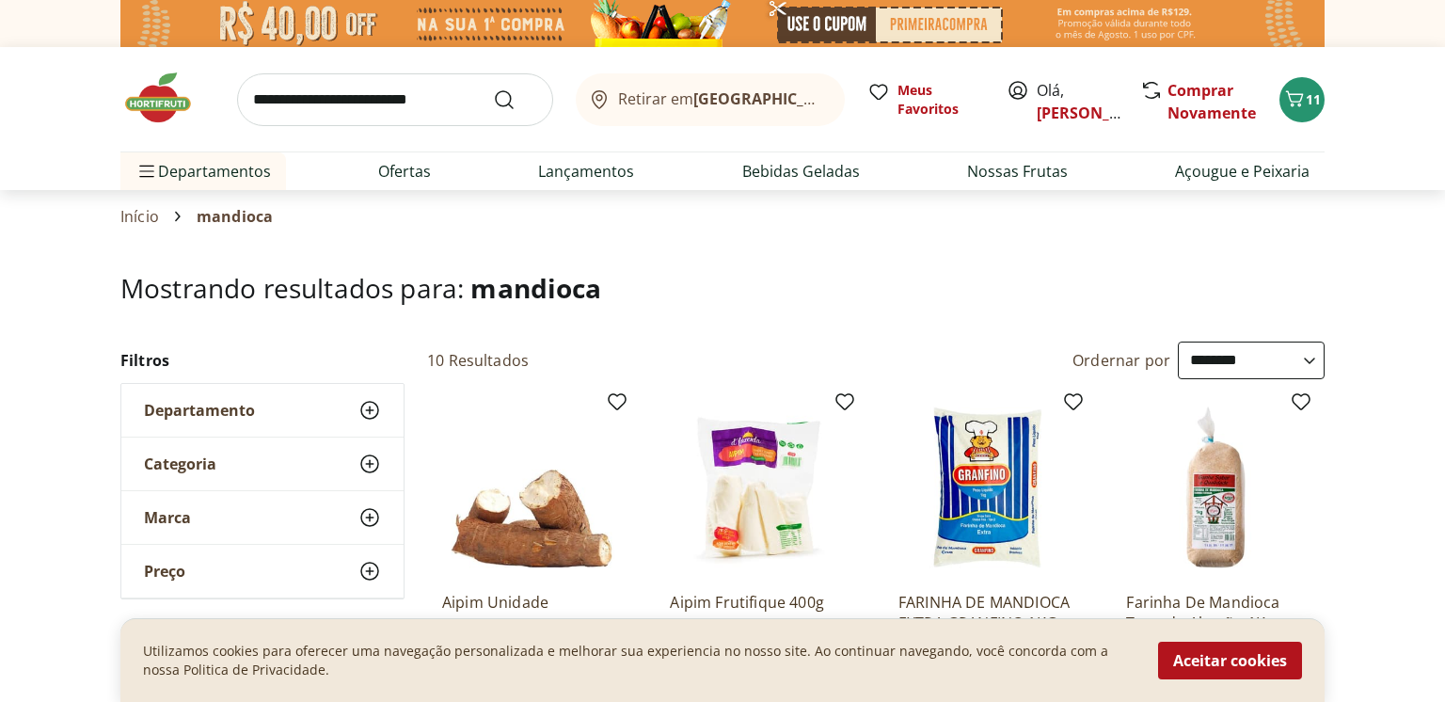
scroll to position [0, 0]
